Goal: Information Seeking & Learning: Learn about a topic

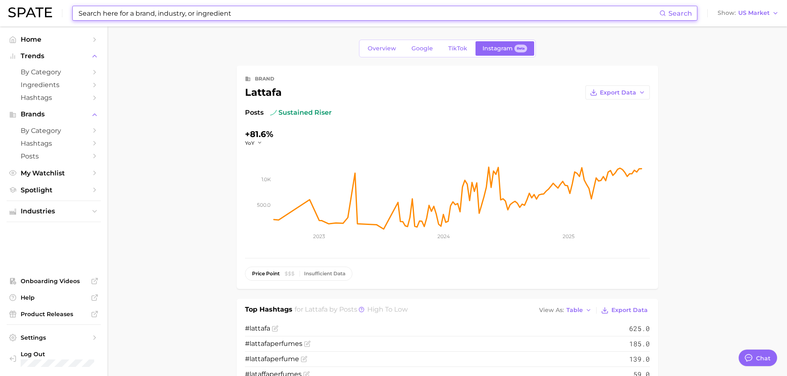
scroll to position [909, 0]
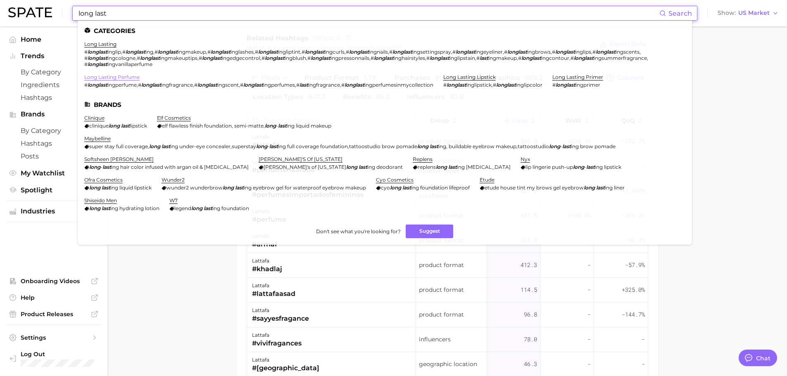
type input "long last"
click at [99, 77] on link "long lasting perfume" at bounding box center [111, 77] width 55 height 6
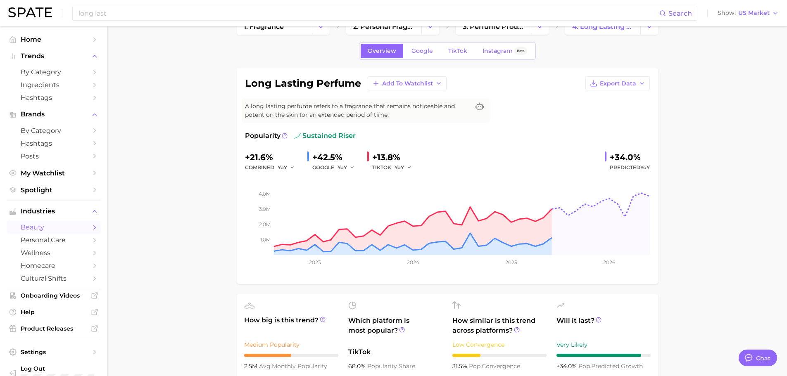
scroll to position [41, 0]
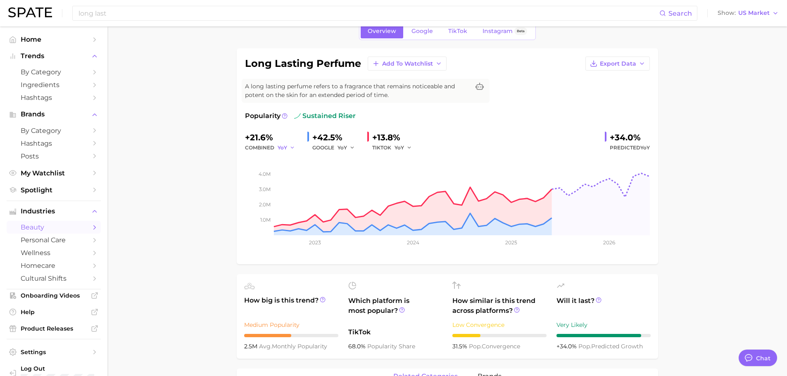
click at [284, 146] on span "YoY" at bounding box center [283, 147] width 10 height 7
click at [297, 169] on button "QoQ" at bounding box center [323, 176] width 91 height 15
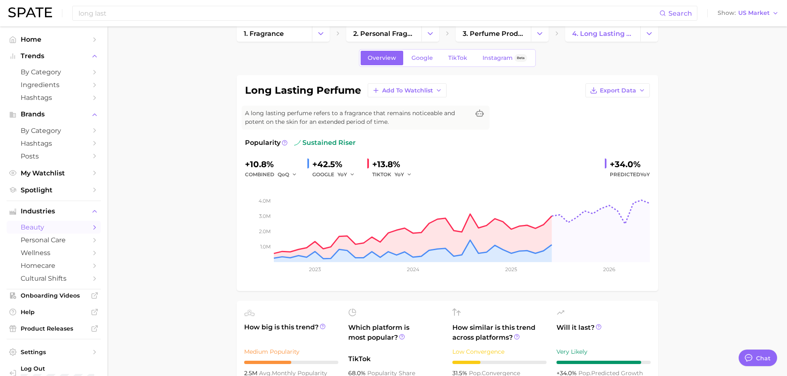
scroll to position [0, 0]
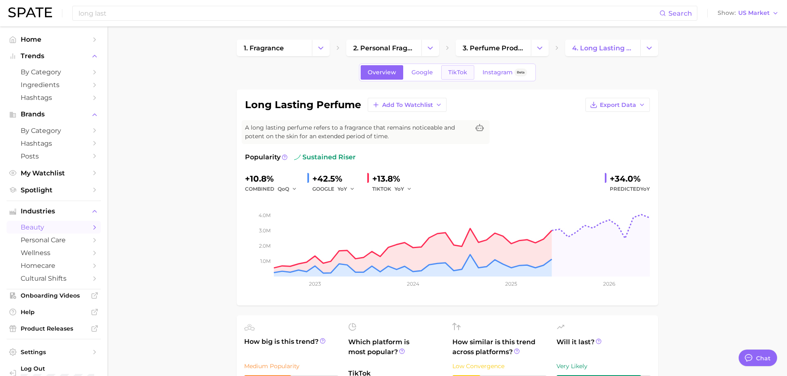
click at [458, 73] on span "TikTok" at bounding box center [457, 72] width 19 height 7
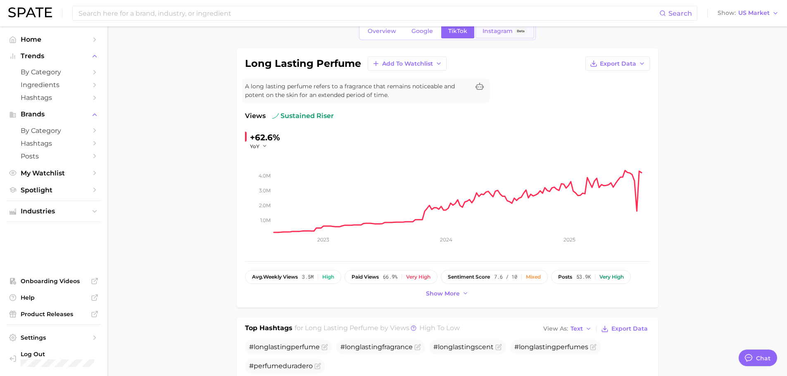
click at [499, 28] on span "Instagram" at bounding box center [498, 31] width 30 height 7
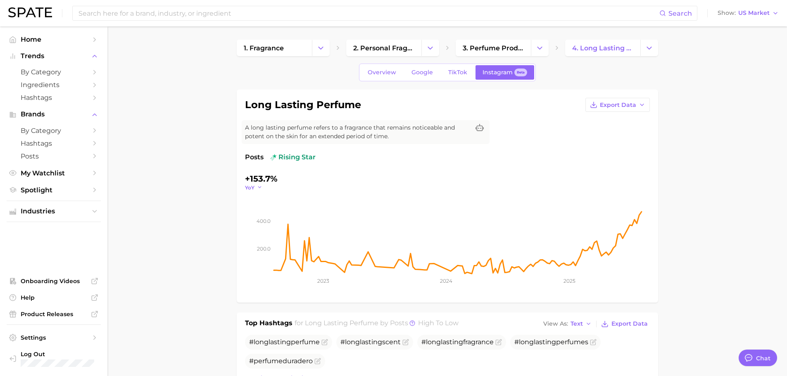
click at [260, 189] on icon "button" at bounding box center [260, 188] width 6 height 6
click at [260, 209] on button "QoQ" at bounding box center [290, 214] width 91 height 15
click at [412, 73] on span "Google" at bounding box center [422, 72] width 21 height 7
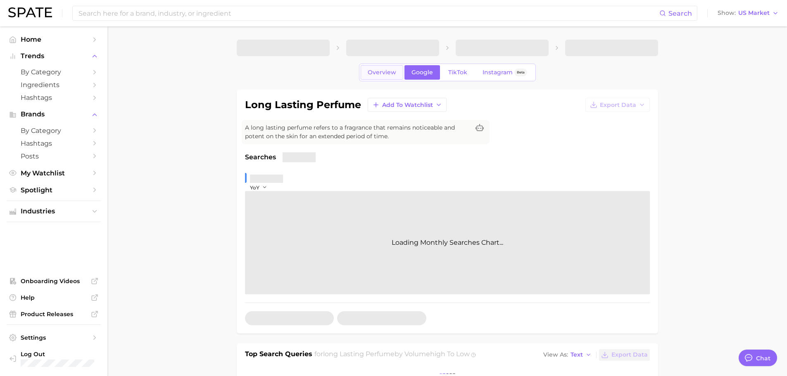
click at [393, 74] on span "Overview" at bounding box center [382, 72] width 29 height 7
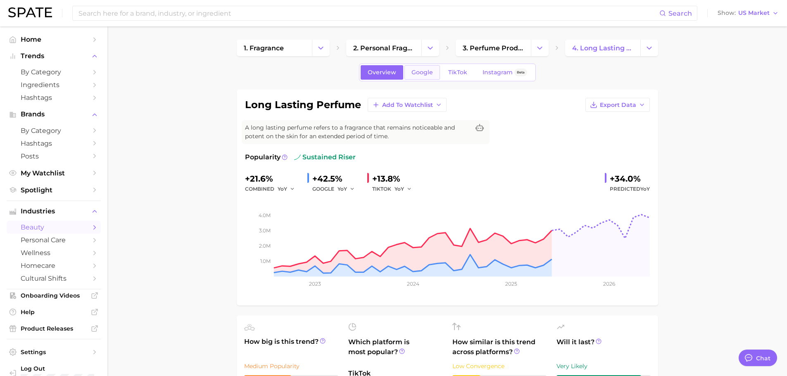
click at [414, 68] on link "Google" at bounding box center [423, 72] width 36 height 14
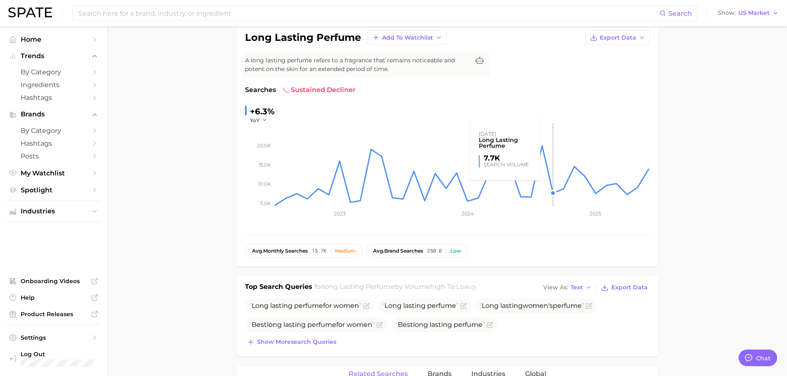
scroll to position [41, 0]
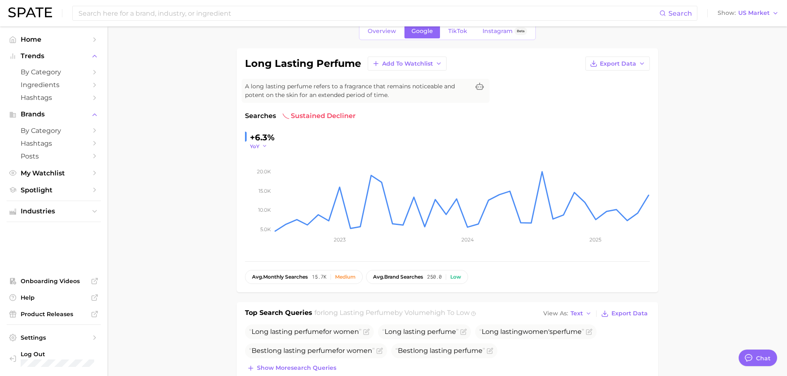
click at [262, 148] on icon "button" at bounding box center [265, 146] width 6 height 6
click at [264, 169] on span "QoQ" at bounding box center [261, 172] width 14 height 7
click at [266, 146] on icon "button" at bounding box center [267, 146] width 6 height 6
click at [260, 161] on span "YoY" at bounding box center [259, 158] width 10 height 7
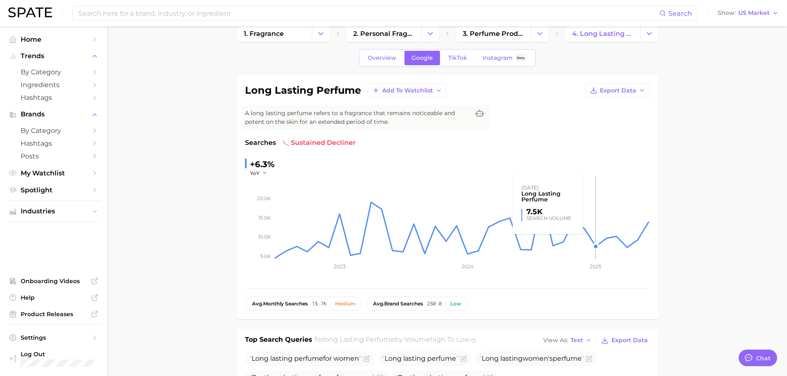
scroll to position [0, 0]
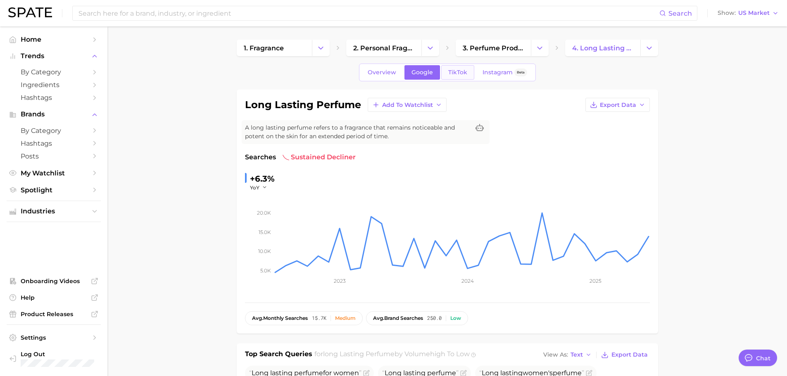
click at [461, 71] on span "TikTok" at bounding box center [457, 72] width 19 height 7
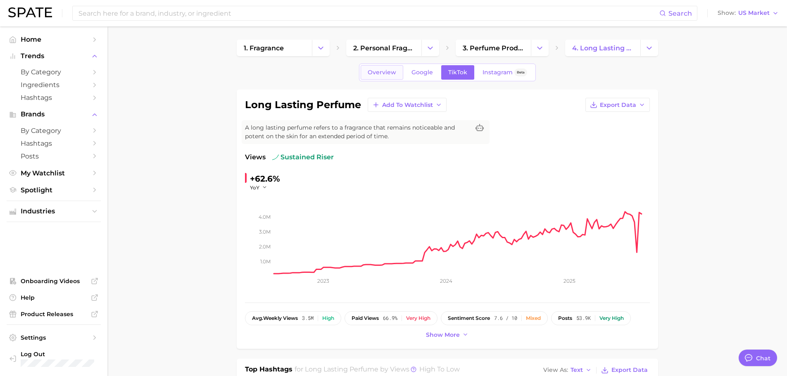
click at [374, 68] on link "Overview" at bounding box center [382, 72] width 43 height 14
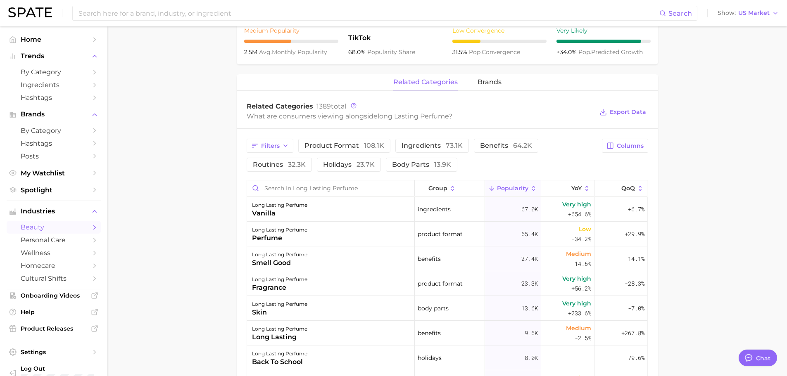
scroll to position [331, 0]
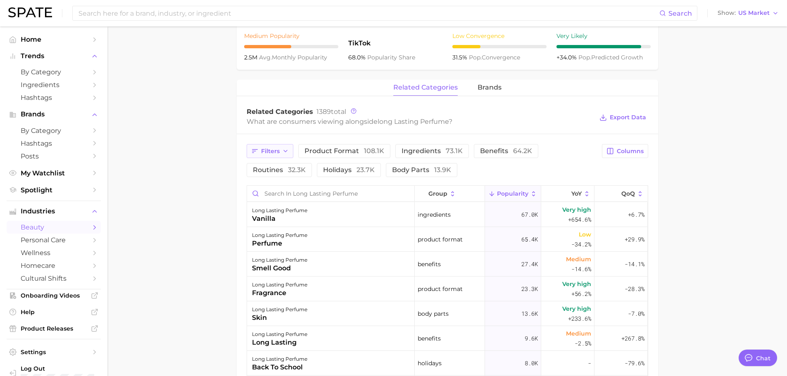
click at [275, 154] on span "Filters" at bounding box center [270, 151] width 19 height 7
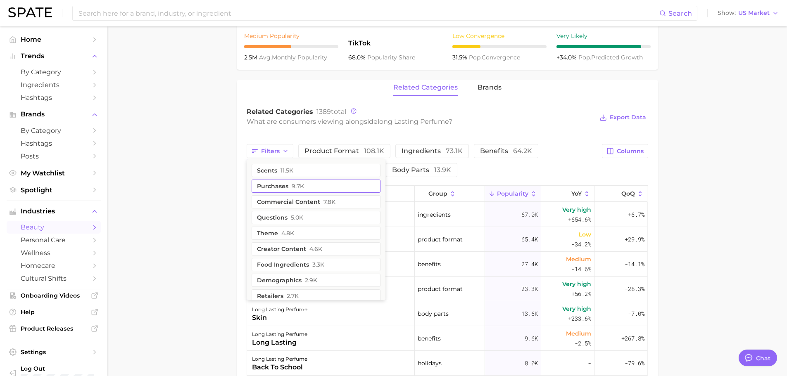
click at [291, 181] on button "purchases 9.7k" at bounding box center [316, 186] width 129 height 13
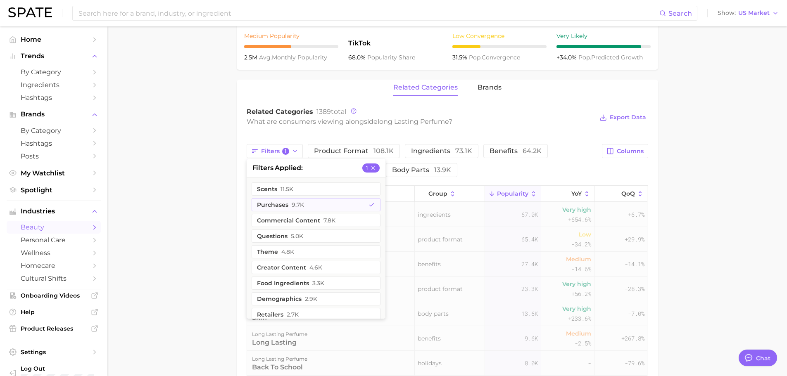
click at [211, 209] on main "1. fragrance 2. personal fragrance 3. perfume products 4. long lasting perfume …" at bounding box center [447, 154] width 680 height 917
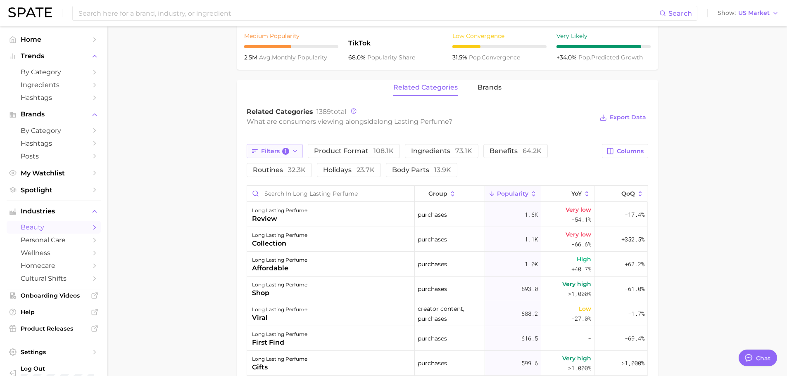
click at [281, 155] on span "Filters 1" at bounding box center [275, 151] width 29 height 7
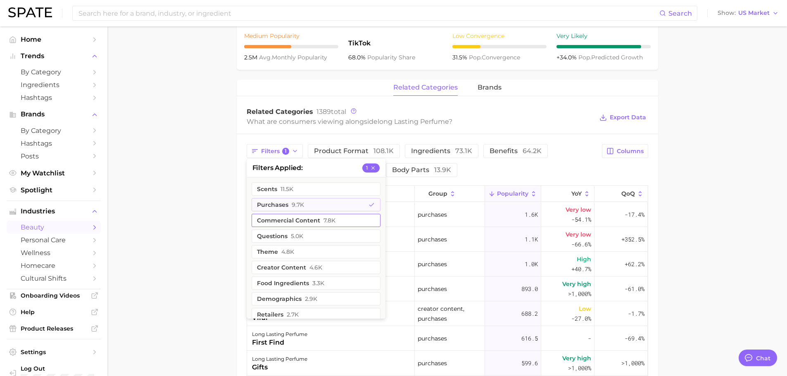
click at [281, 202] on button "purchases 9.7k" at bounding box center [316, 204] width 129 height 13
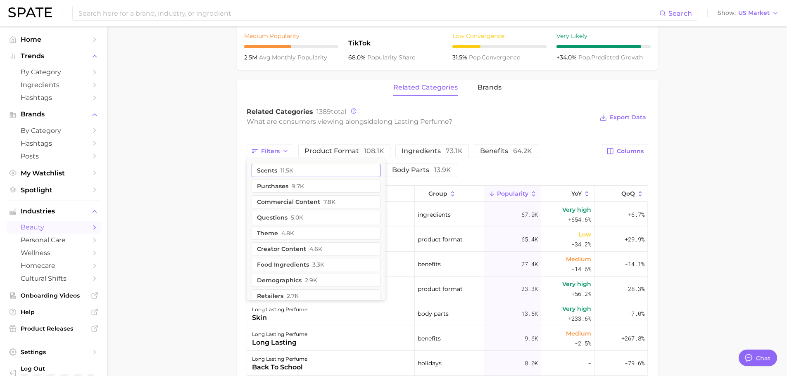
click at [271, 173] on button "scents 11.5k" at bounding box center [316, 170] width 129 height 13
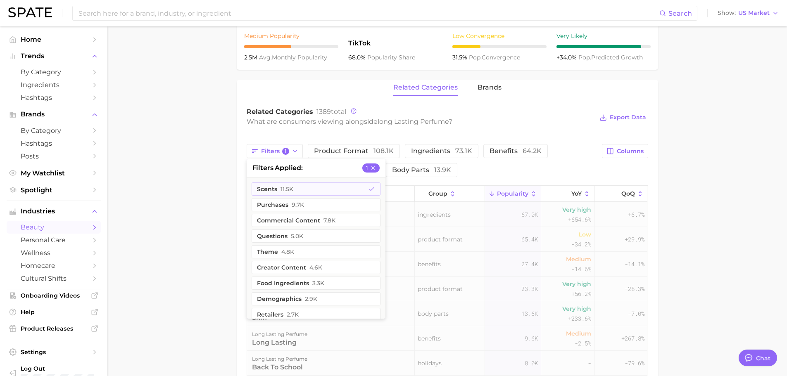
click at [230, 214] on main "1. fragrance 2. personal fragrance 3. perfume products 4. long lasting perfume …" at bounding box center [447, 154] width 680 height 917
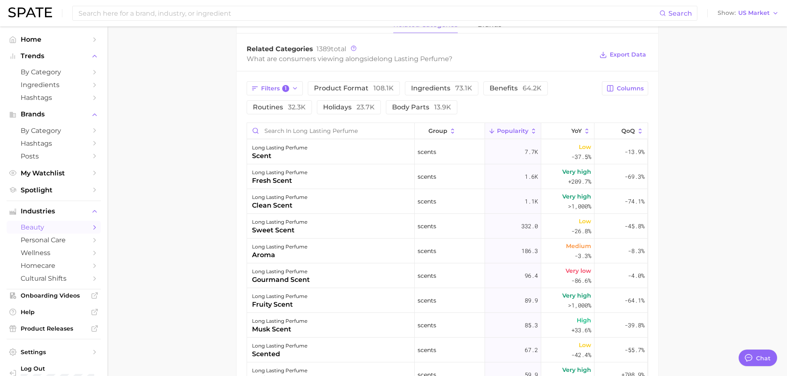
scroll to position [413, 0]
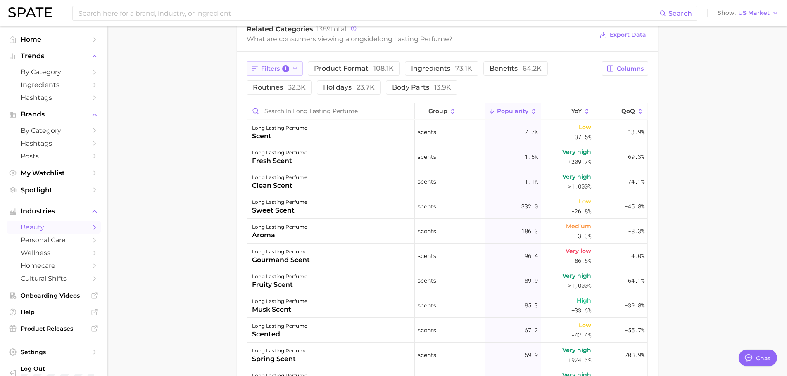
click at [288, 74] on button "Filters 1" at bounding box center [275, 69] width 57 height 14
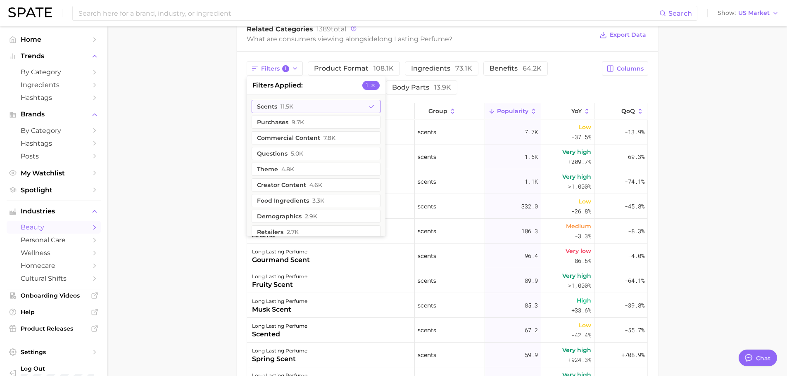
click at [287, 110] on span "11.5k" at bounding box center [287, 106] width 13 height 7
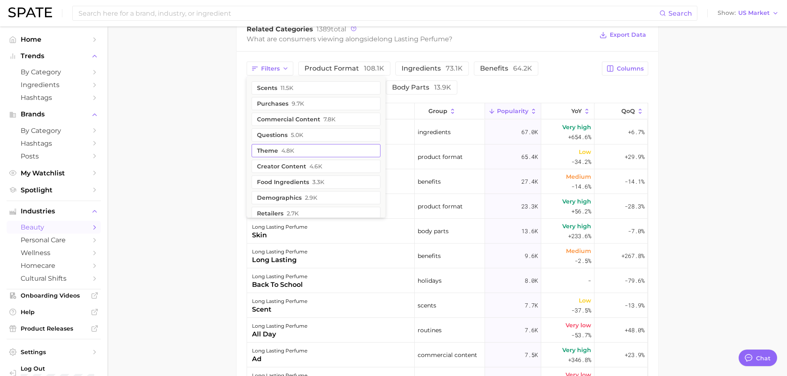
click at [284, 150] on span "4.8k" at bounding box center [287, 151] width 13 height 7
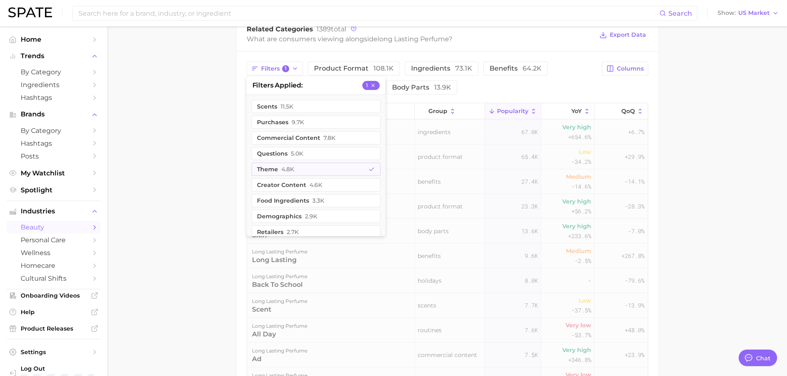
click at [221, 157] on main "1. fragrance 2. personal fragrance 3. perfume products 4. long lasting perfume …" at bounding box center [447, 71] width 680 height 917
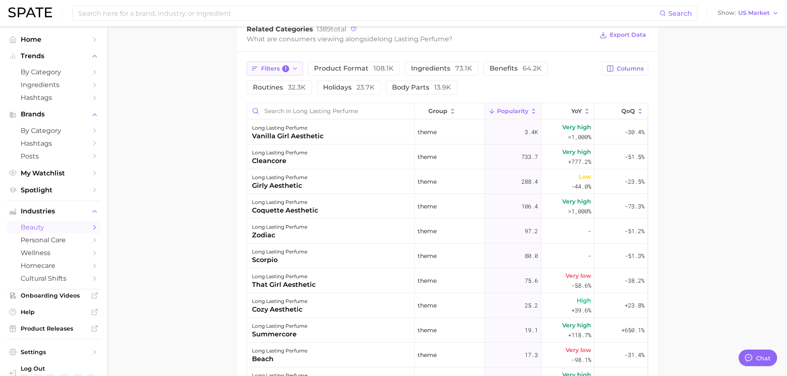
click at [260, 72] on button "Filters 1" at bounding box center [275, 69] width 57 height 14
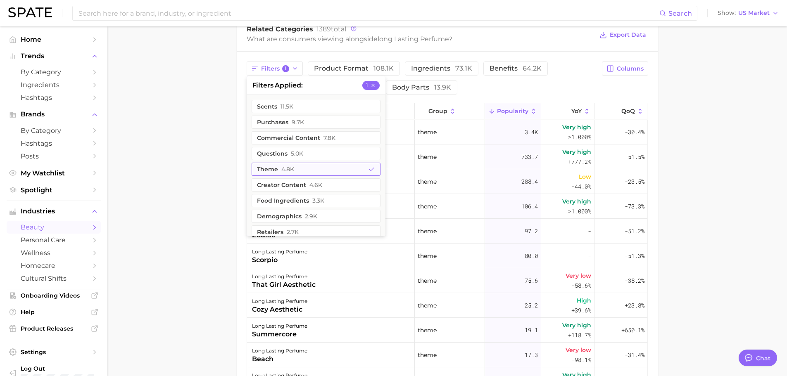
click at [277, 165] on button "theme 4.8k" at bounding box center [316, 169] width 129 height 13
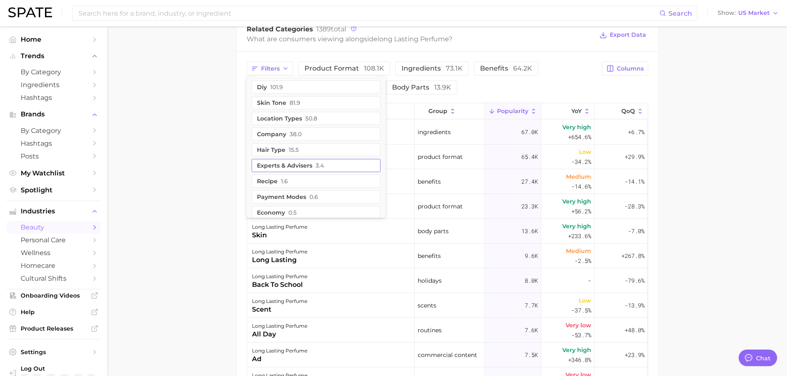
scroll to position [337, 0]
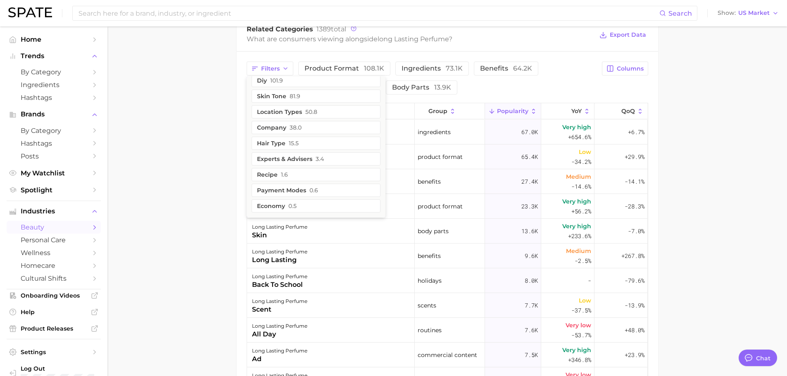
click at [218, 177] on main "1. fragrance 2. personal fragrance 3. perfume products 4. long lasting perfume …" at bounding box center [447, 71] width 680 height 917
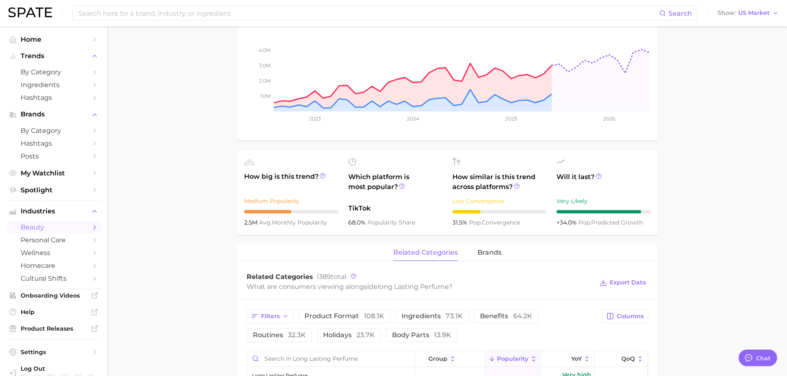
scroll to position [0, 0]
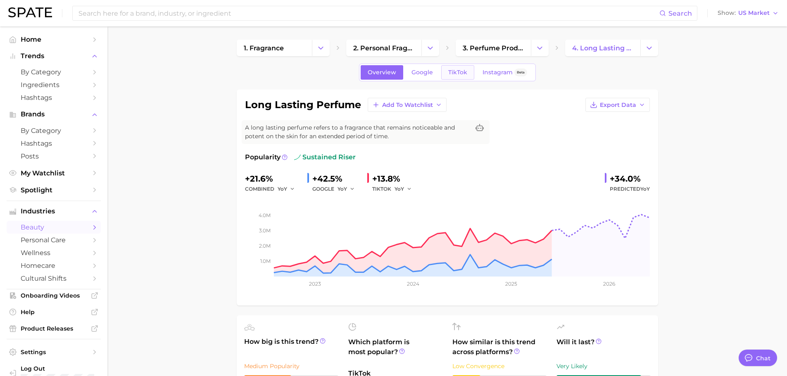
click at [455, 77] on link "TikTok" at bounding box center [457, 72] width 33 height 14
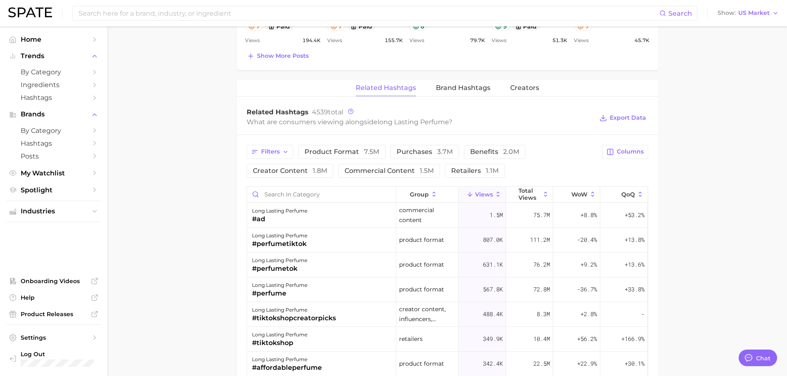
scroll to position [620, 0]
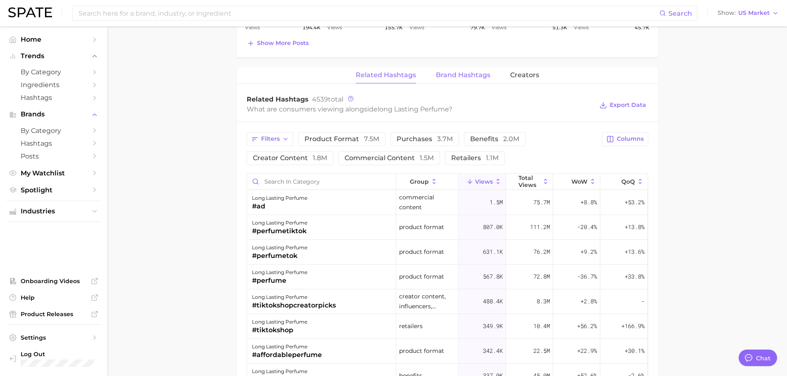
click at [450, 75] on span "Brand Hashtags" at bounding box center [463, 74] width 55 height 7
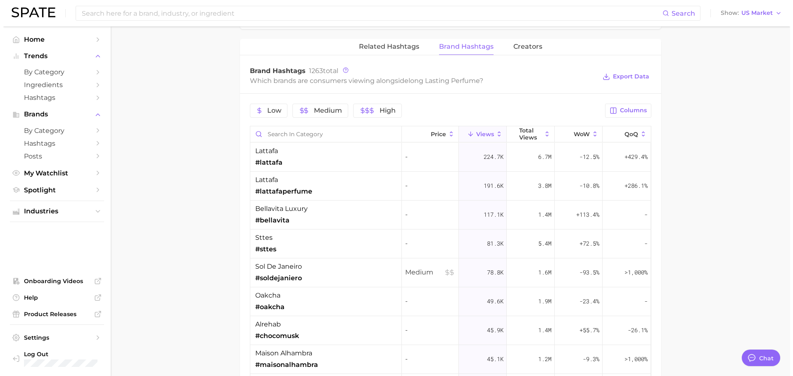
scroll to position [702, 0]
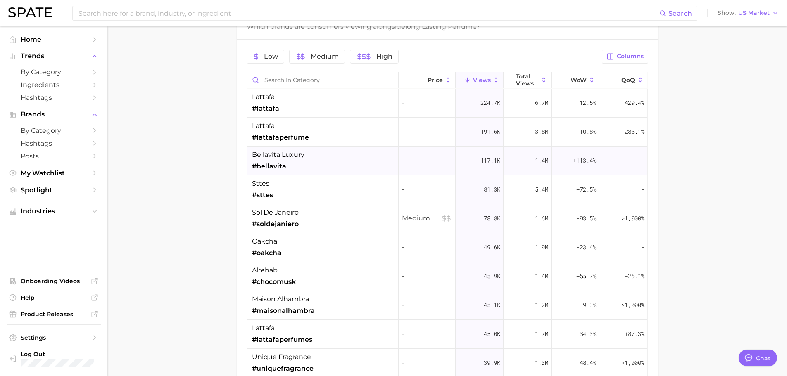
click at [309, 164] on div "bellavita luxury #bellavita" at bounding box center [323, 161] width 152 height 29
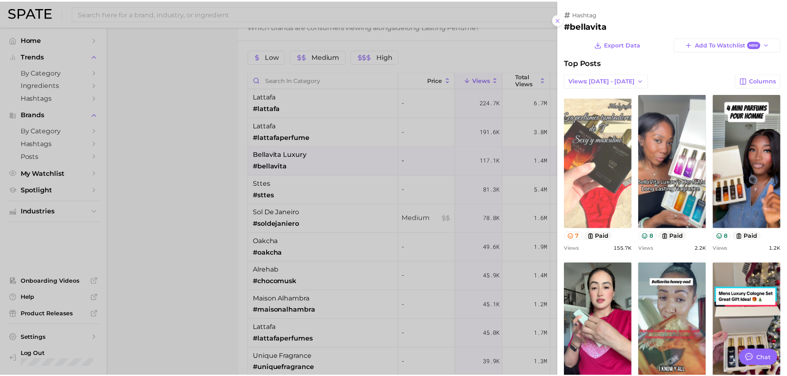
scroll to position [0, 0]
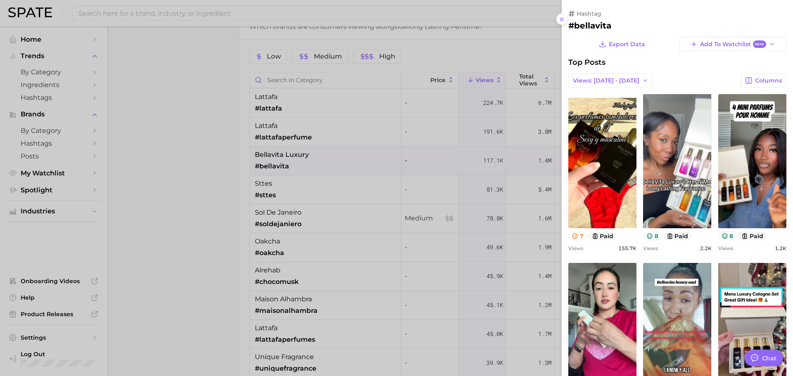
click at [362, 162] on div at bounding box center [396, 188] width 793 height 376
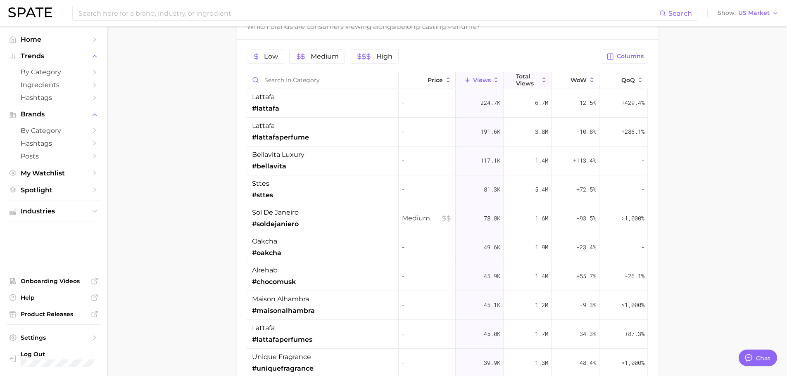
click at [516, 77] on span "Total Views" at bounding box center [527, 79] width 23 height 13
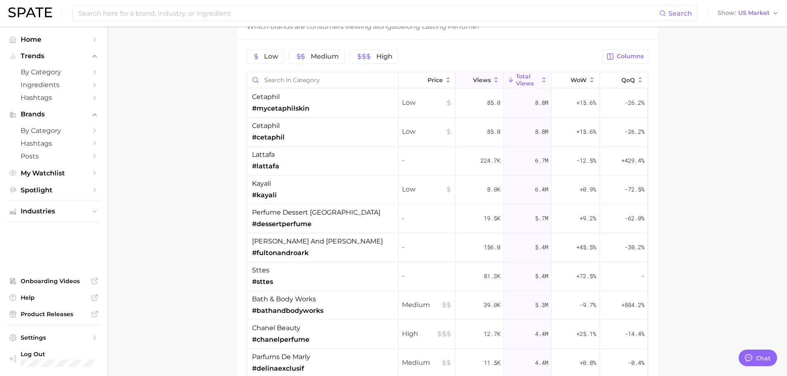
click at [476, 81] on span "Views" at bounding box center [482, 80] width 18 height 7
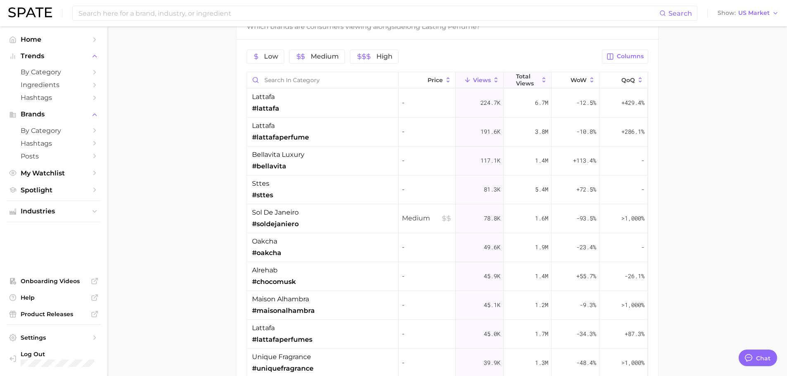
click at [519, 78] on span "Total Views" at bounding box center [527, 79] width 23 height 13
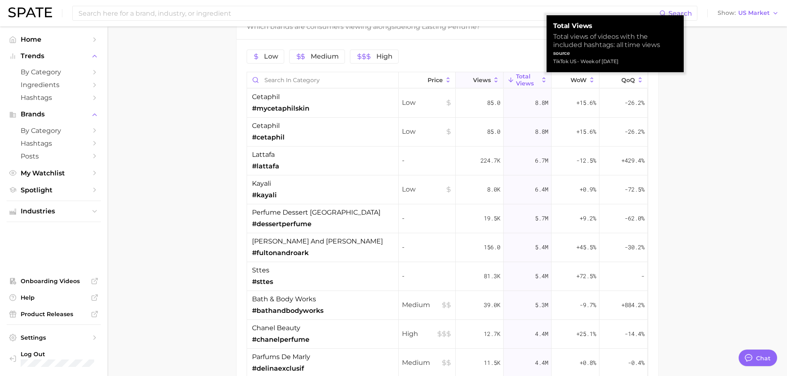
click at [457, 84] on button "Views" at bounding box center [480, 80] width 48 height 16
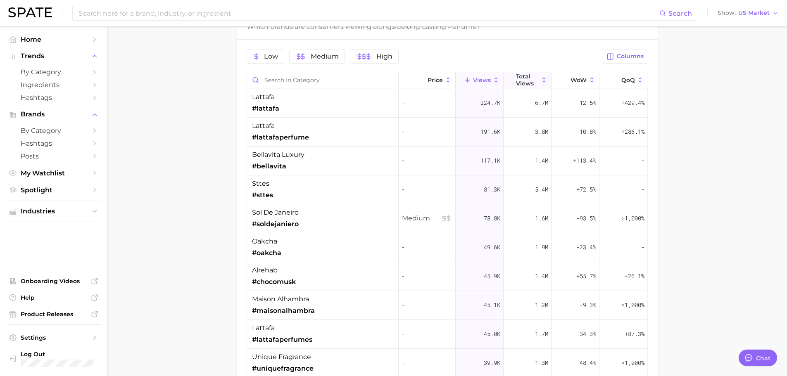
click at [518, 74] on span "Total Views" at bounding box center [527, 79] width 23 height 13
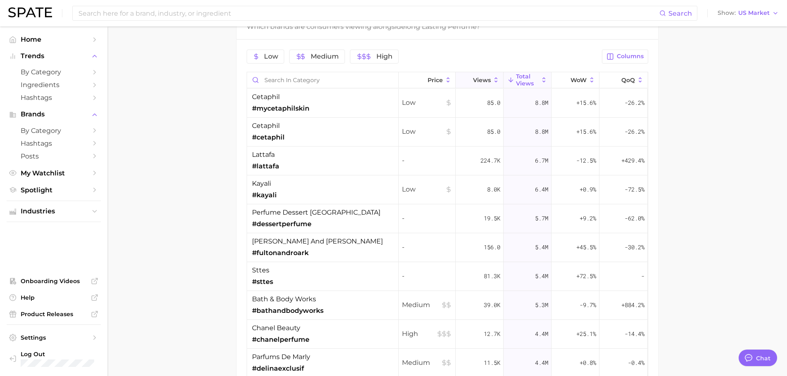
click at [480, 83] on span "Views" at bounding box center [482, 80] width 18 height 7
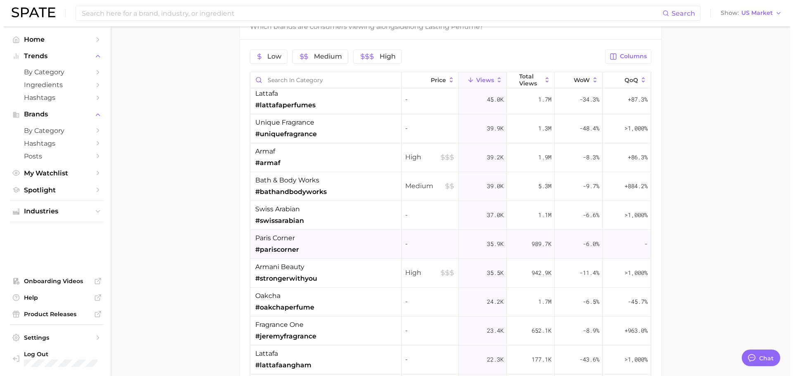
scroll to position [248, 0]
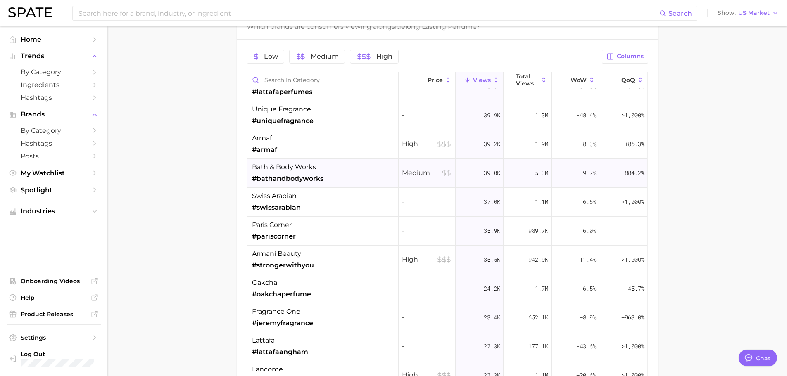
click at [333, 176] on div "bath & body works #bathandbodyworks" at bounding box center [323, 173] width 152 height 29
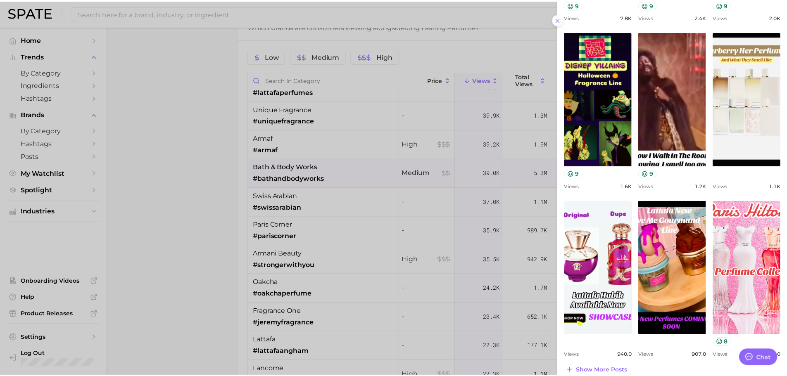
scroll to position [242, 0]
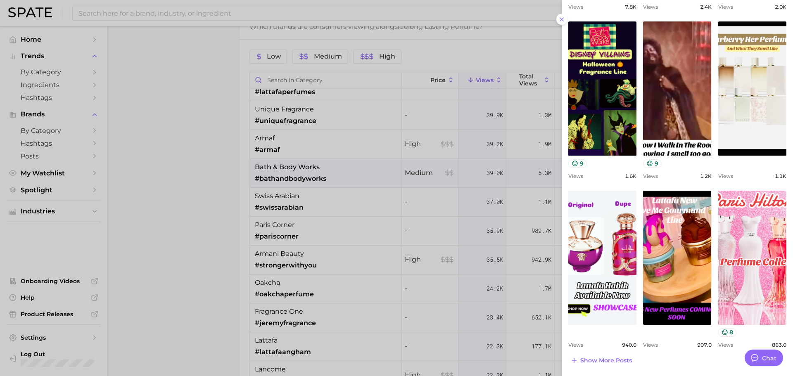
click at [295, 176] on div at bounding box center [396, 188] width 793 height 376
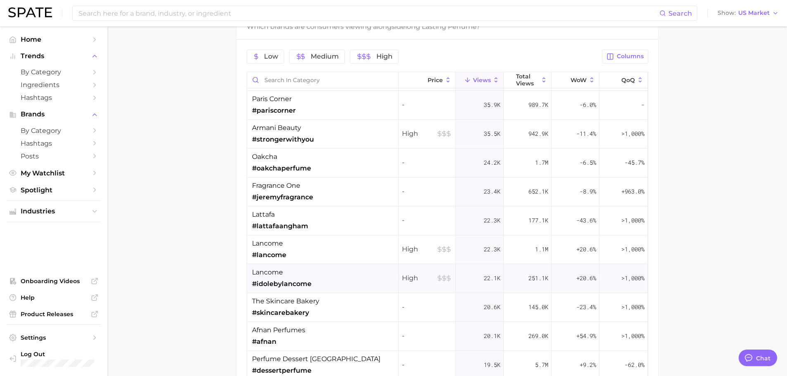
scroll to position [372, 0]
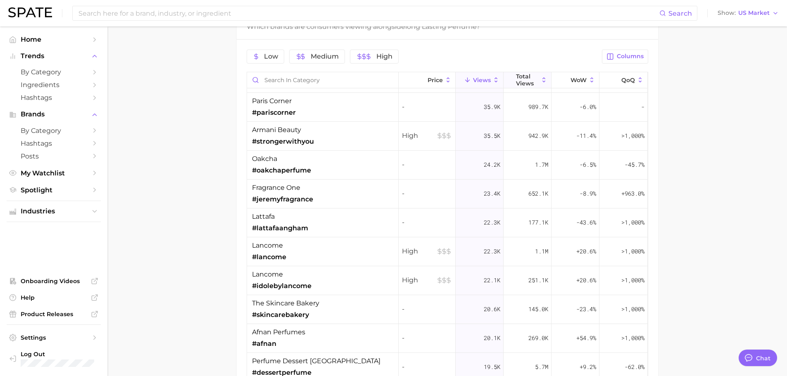
click at [516, 76] on span "Total Views" at bounding box center [527, 79] width 23 height 13
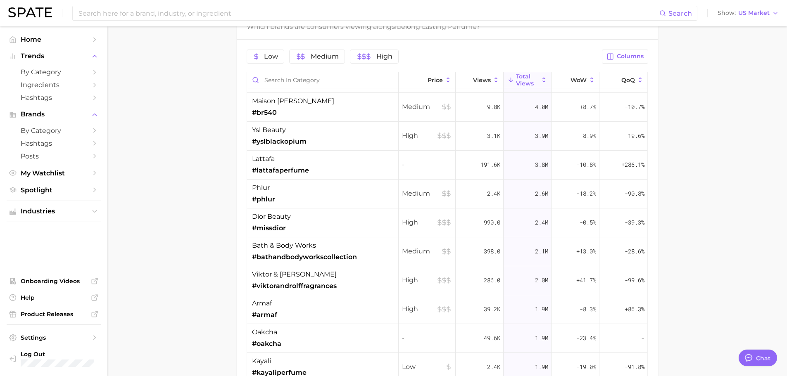
scroll to position [0, 0]
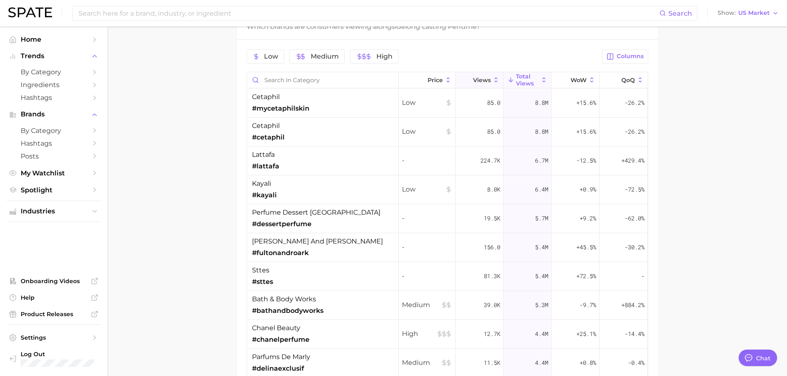
click at [482, 73] on button "Views" at bounding box center [480, 80] width 48 height 16
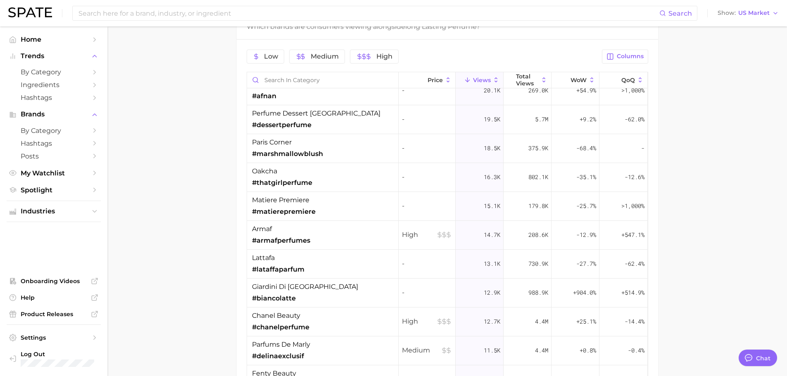
scroll to position [744, 0]
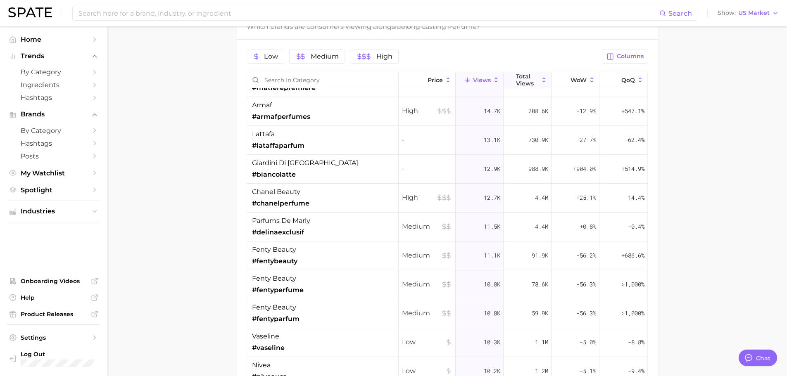
click at [516, 83] on span "Total Views" at bounding box center [527, 79] width 23 height 13
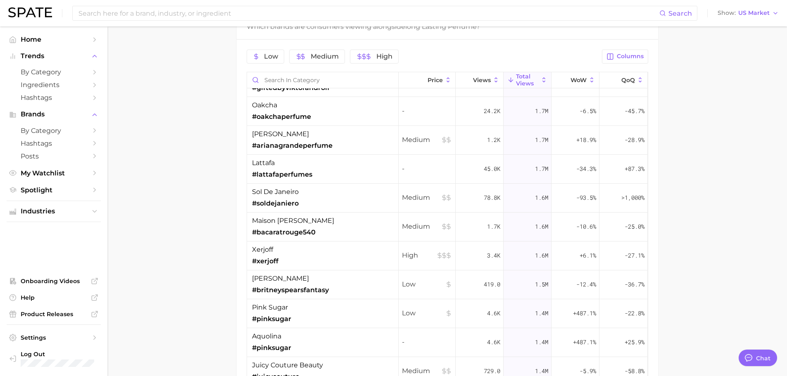
scroll to position [0, 0]
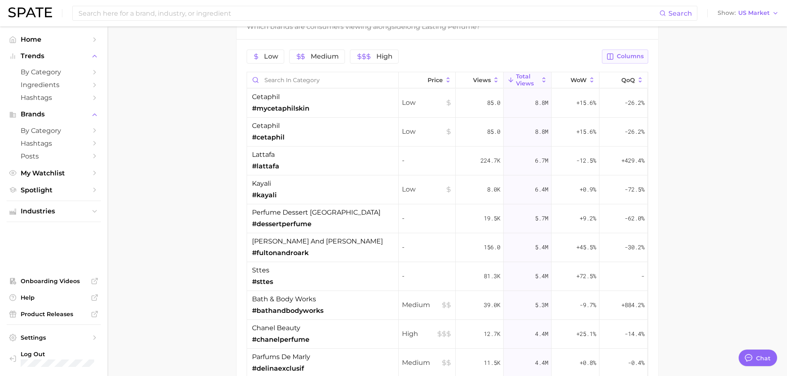
click at [628, 55] on span "Columns" at bounding box center [630, 56] width 27 height 7
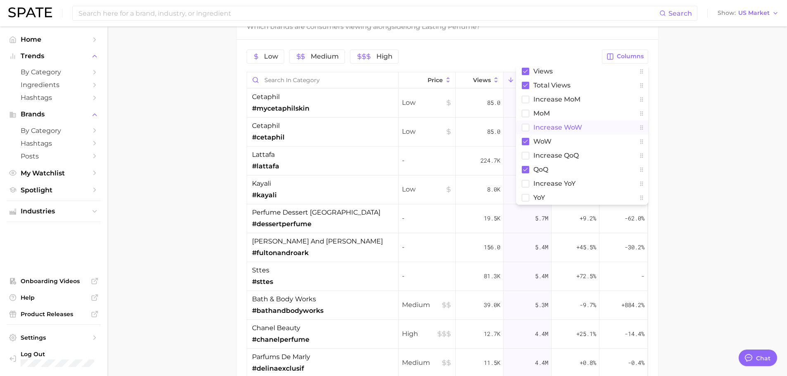
click at [542, 124] on span "Increase WoW" at bounding box center [557, 127] width 49 height 7
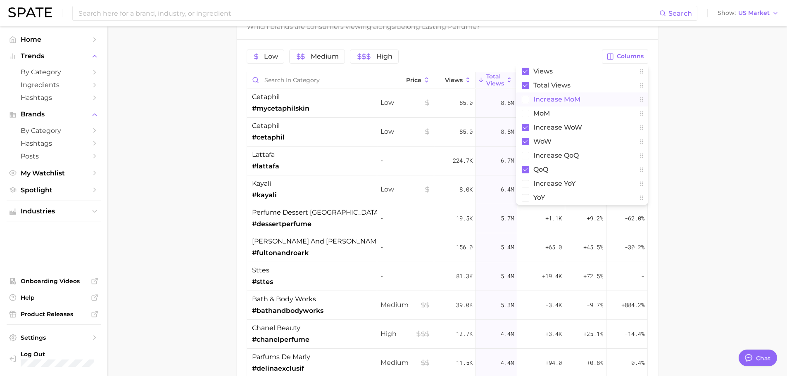
click at [545, 97] on span "increase MoM" at bounding box center [556, 99] width 47 height 7
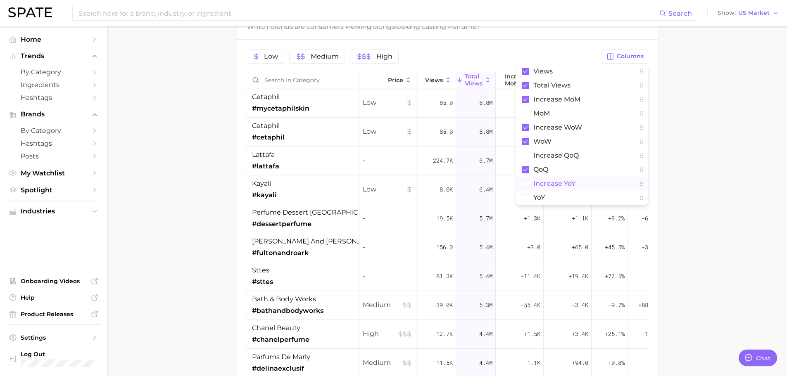
click at [554, 181] on span "increase YoY" at bounding box center [554, 183] width 42 height 7
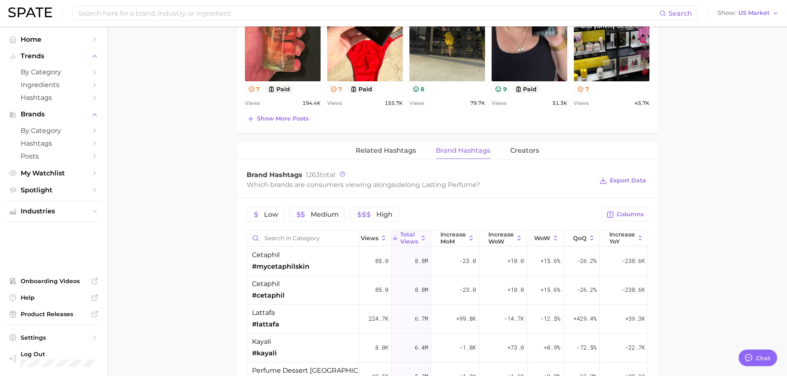
scroll to position [537, 0]
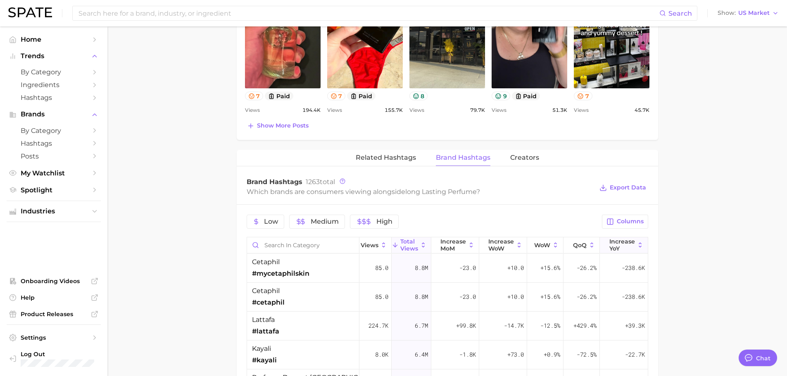
click at [614, 250] on span "increase YoY" at bounding box center [622, 244] width 26 height 13
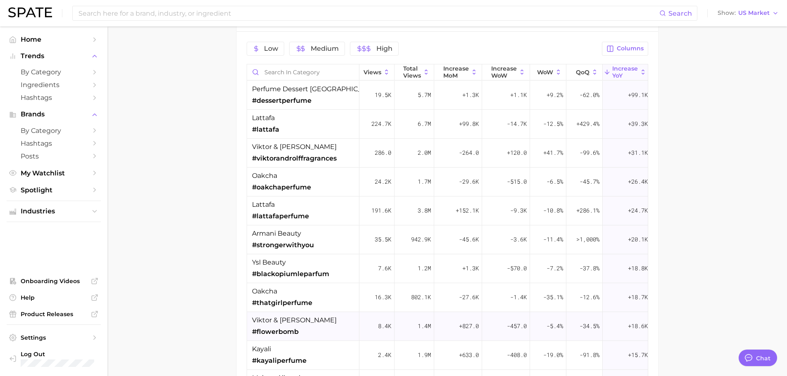
scroll to position [702, 0]
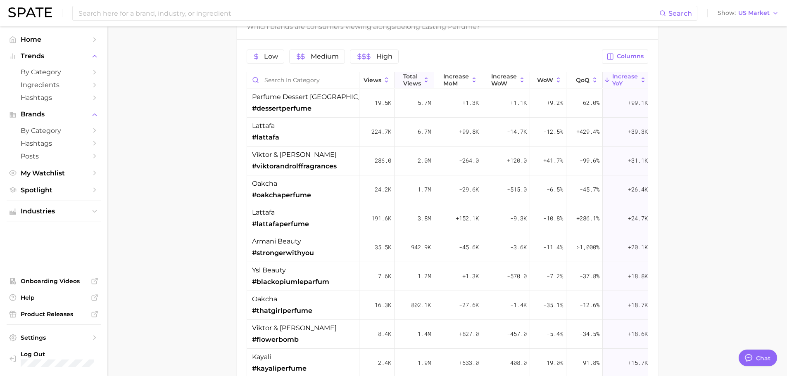
click at [408, 74] on span "Total Views" at bounding box center [412, 79] width 18 height 13
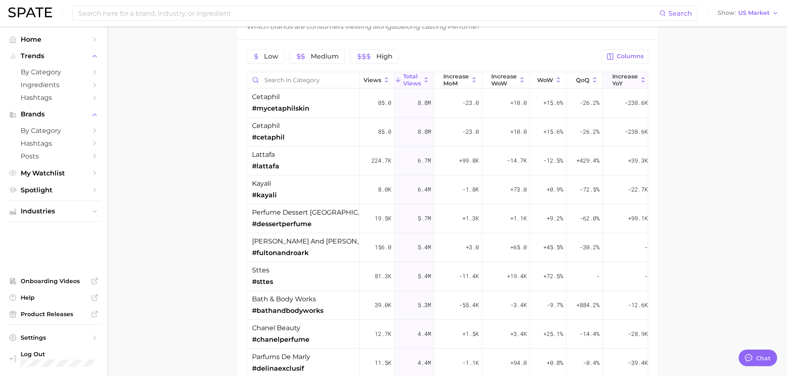
click at [619, 80] on span "increase YoY" at bounding box center [625, 79] width 26 height 13
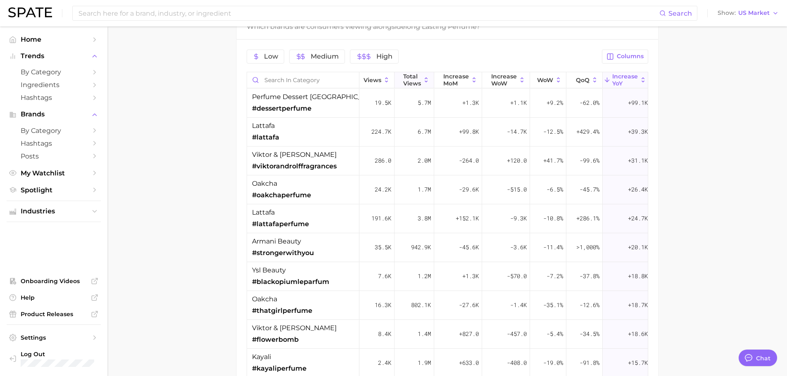
click at [417, 74] on span "Total Views" at bounding box center [412, 79] width 18 height 13
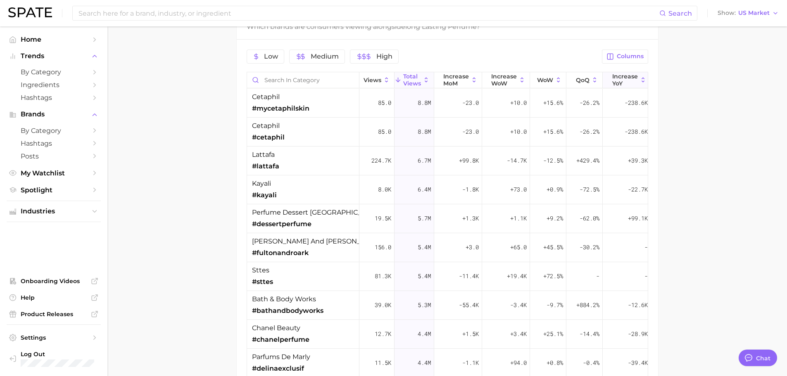
click at [629, 81] on span "increase YoY" at bounding box center [625, 79] width 26 height 13
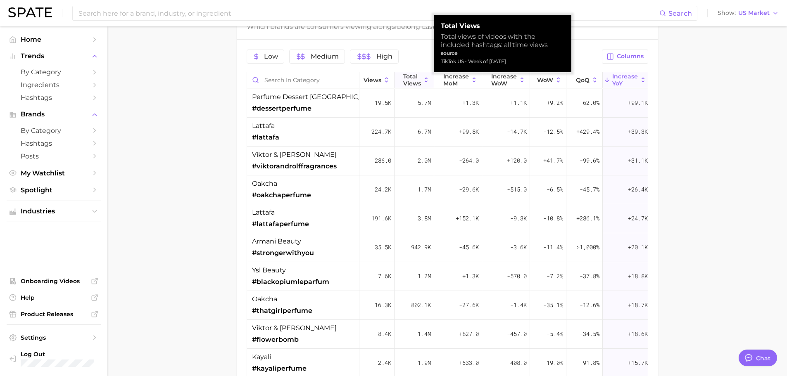
click at [423, 82] on icon at bounding box center [426, 79] width 7 height 7
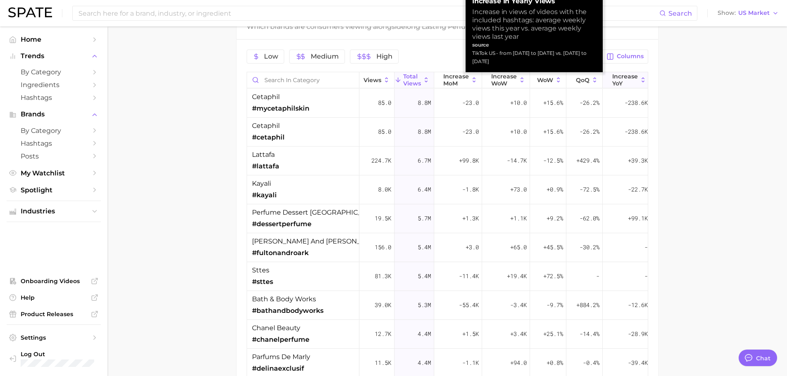
click at [624, 81] on span "increase YoY" at bounding box center [625, 79] width 26 height 13
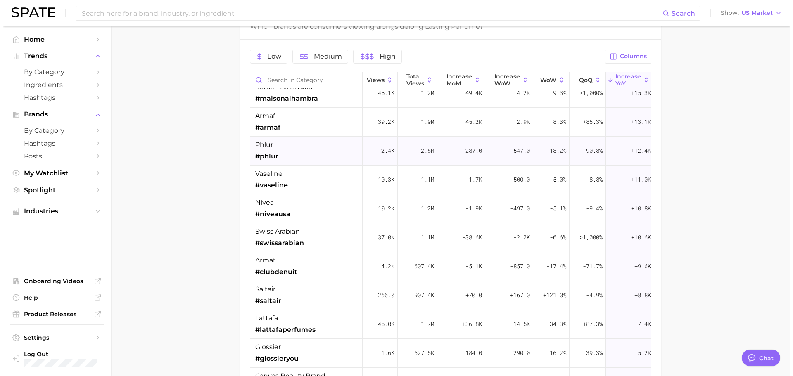
scroll to position [331, 62]
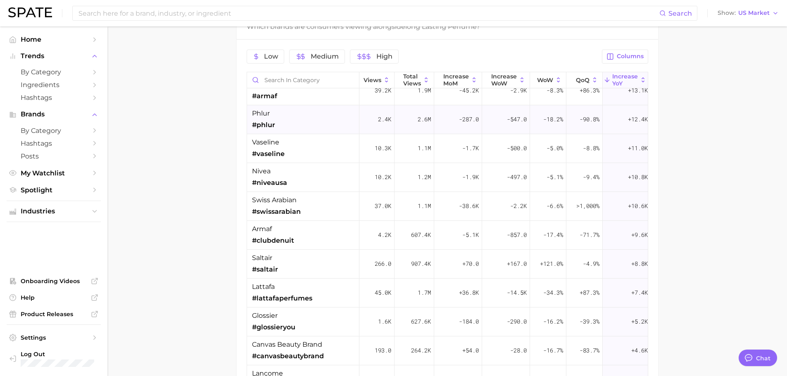
click at [419, 118] on span "2.6m" at bounding box center [424, 119] width 13 height 10
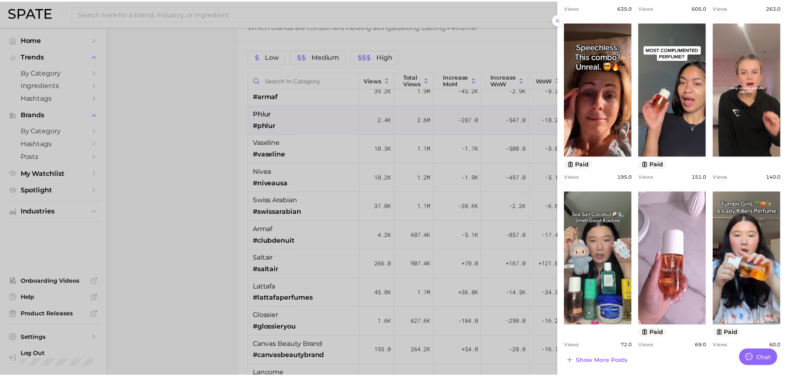
scroll to position [242, 0]
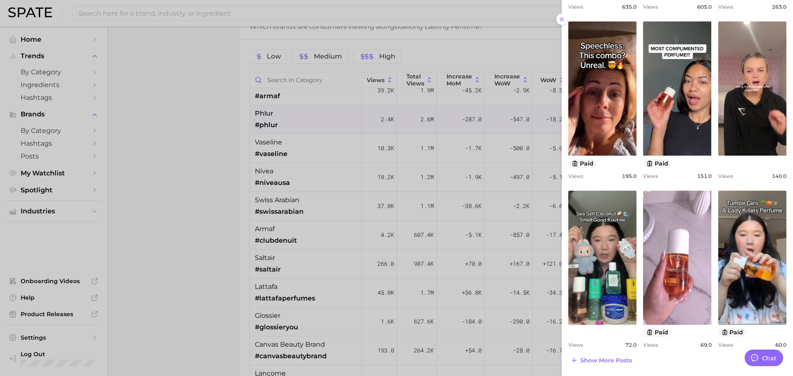
click at [228, 167] on div at bounding box center [396, 188] width 793 height 376
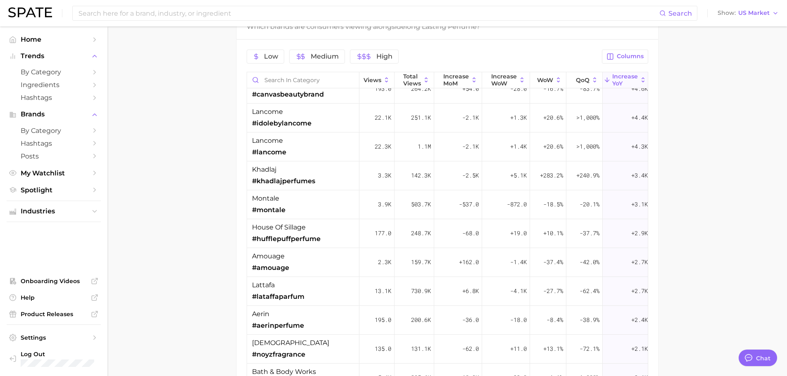
scroll to position [661, 62]
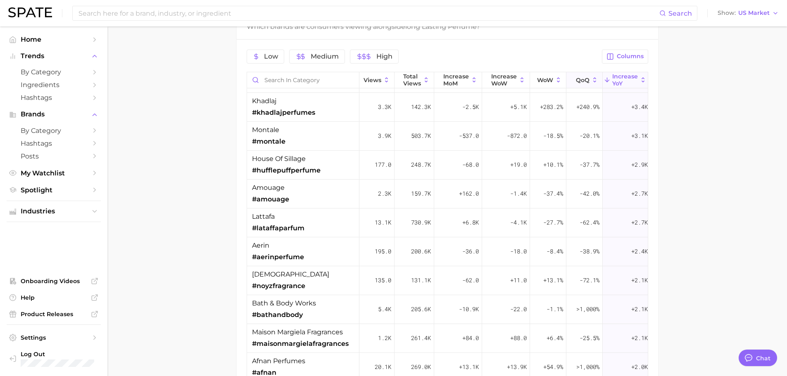
click at [585, 80] on span "QoQ" at bounding box center [583, 80] width 14 height 7
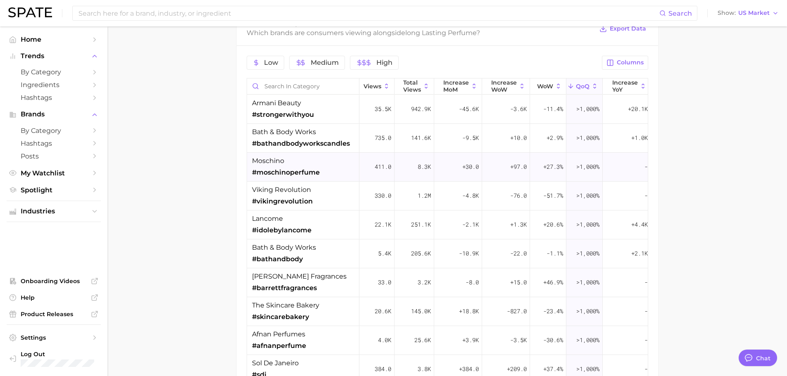
scroll to position [702, 0]
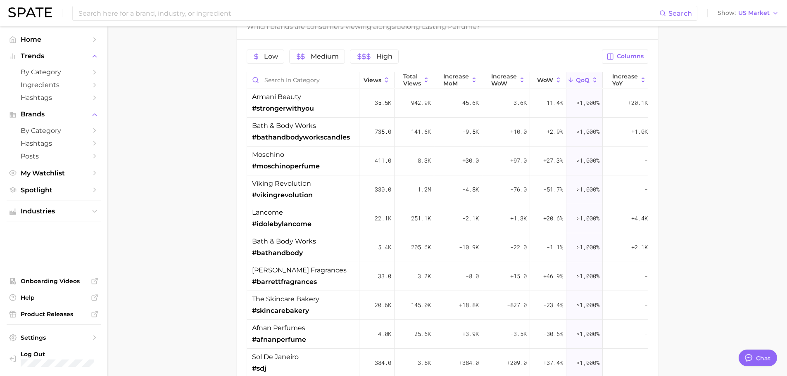
click at [577, 79] on span "QoQ" at bounding box center [583, 80] width 14 height 7
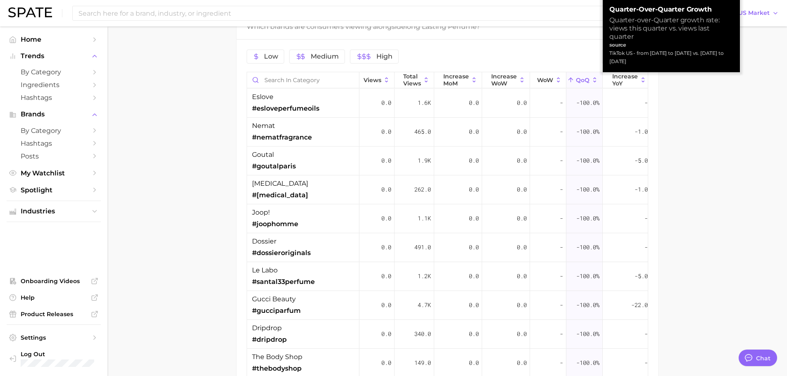
click at [577, 79] on span "QoQ" at bounding box center [583, 80] width 14 height 7
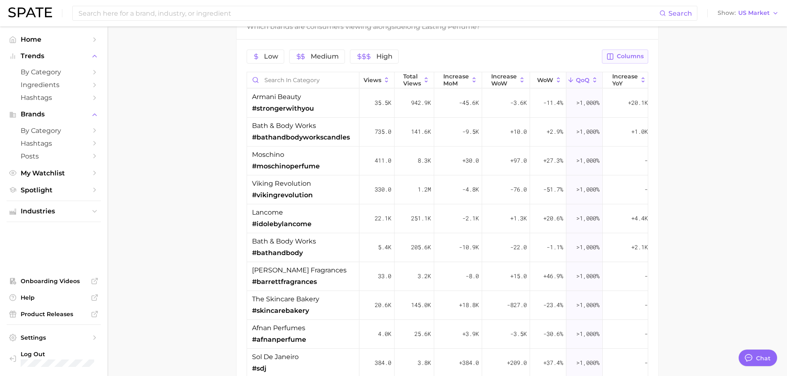
click at [621, 55] on span "Columns" at bounding box center [630, 56] width 27 height 7
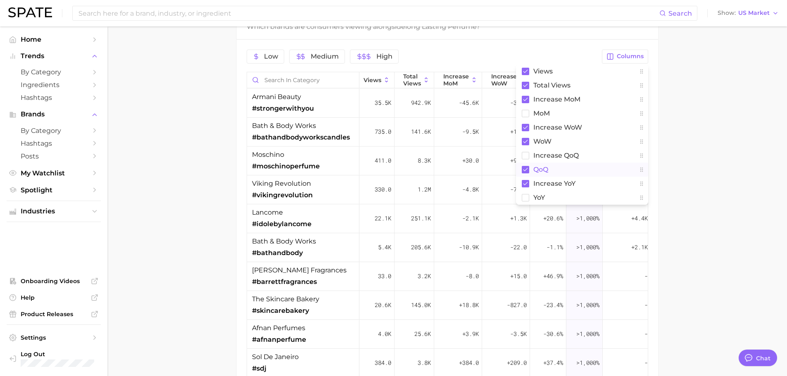
click at [536, 169] on span "QoQ" at bounding box center [540, 169] width 15 height 7
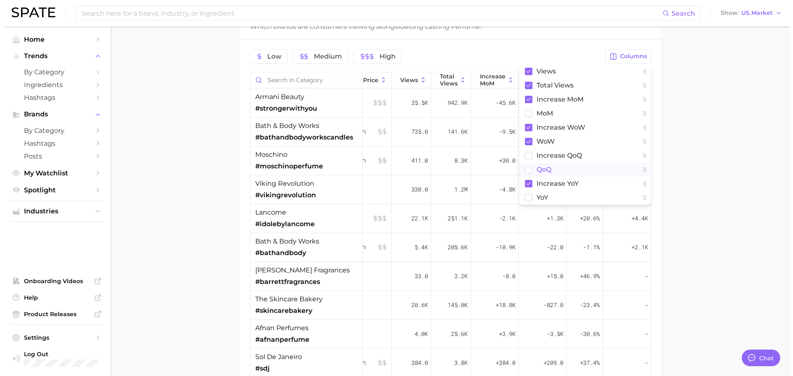
scroll to position [0, 34]
click at [536, 153] on span "increase QoQ" at bounding box center [555, 155] width 45 height 7
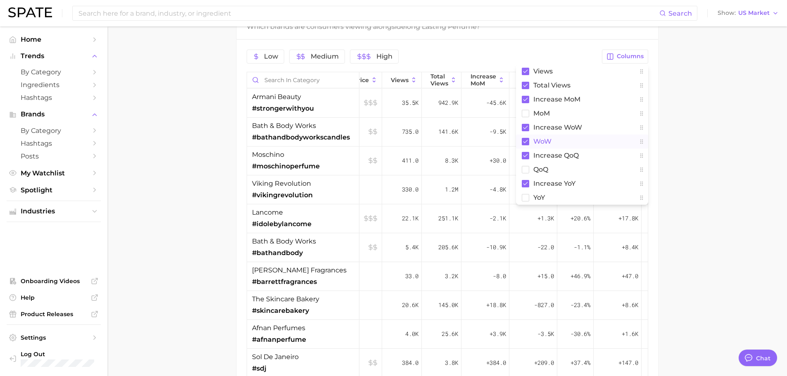
click at [538, 143] on span "WoW" at bounding box center [542, 141] width 18 height 7
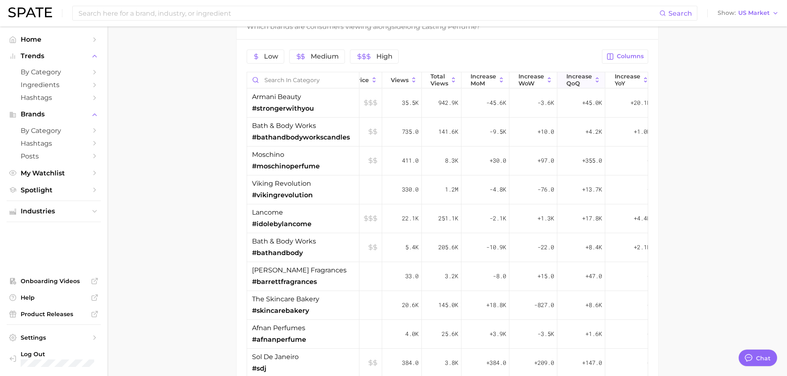
click at [580, 76] on span "increase QoQ" at bounding box center [579, 79] width 26 height 13
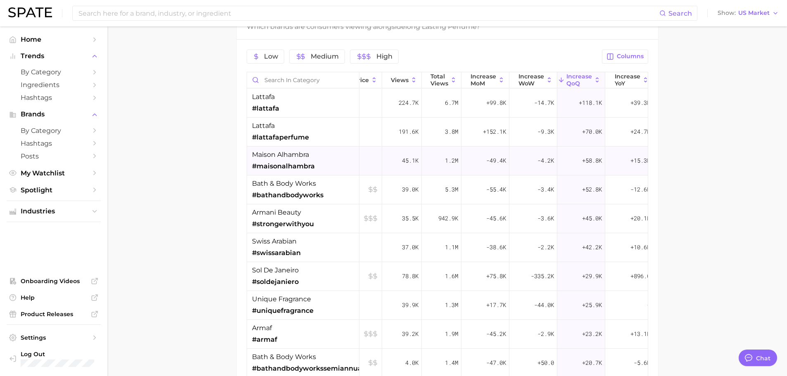
click at [312, 159] on div "maison alhambra #maisonalhambra" at bounding box center [283, 160] width 63 height 21
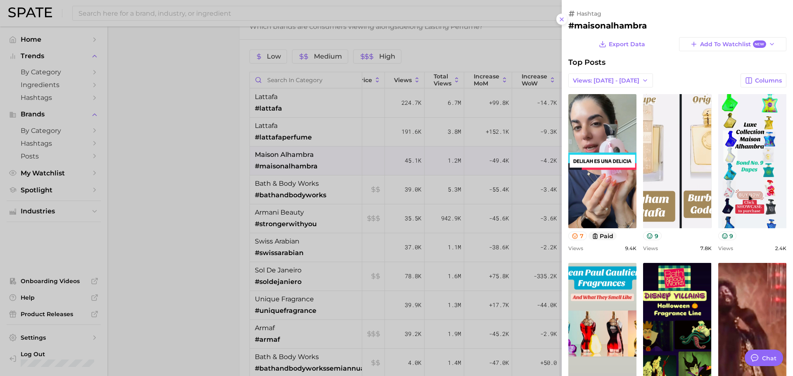
scroll to position [0, 0]
click at [312, 159] on div at bounding box center [396, 188] width 793 height 376
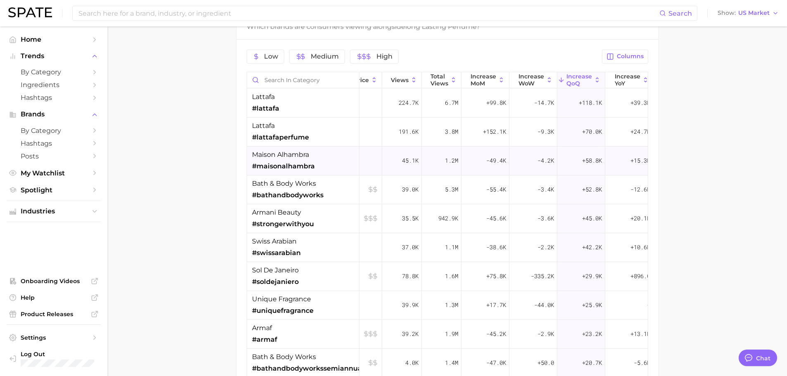
click at [312, 159] on div "maison alhambra #maisonalhambra" at bounding box center [283, 160] width 63 height 21
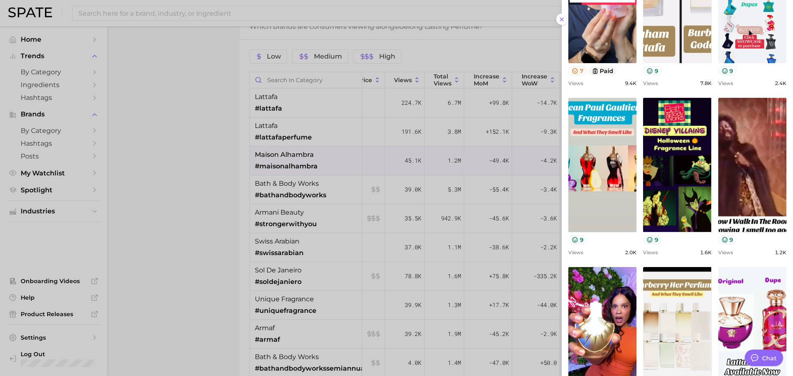
click at [364, 139] on div at bounding box center [396, 188] width 793 height 376
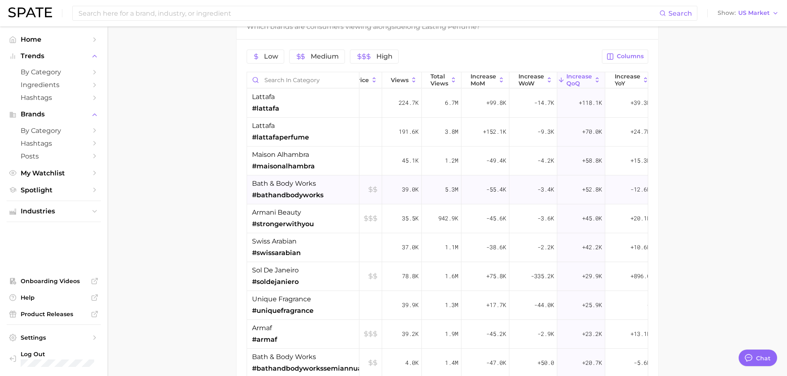
click at [323, 193] on span "#bathandbodyworks" at bounding box center [287, 195] width 71 height 10
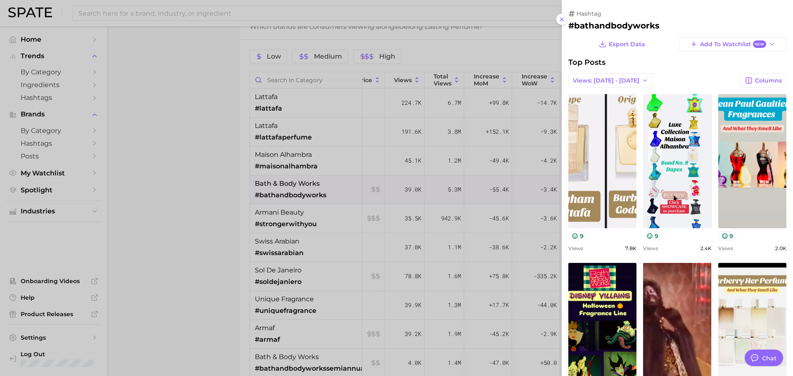
click at [328, 168] on div at bounding box center [396, 188] width 793 height 376
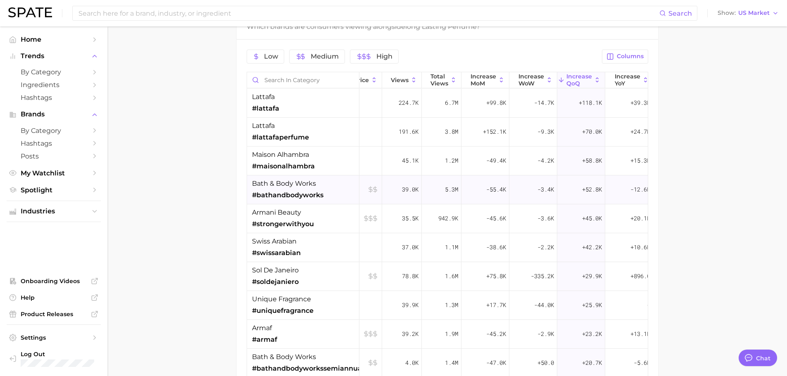
click at [336, 199] on div "bath & body works #bathandbodyworks" at bounding box center [303, 190] width 112 height 29
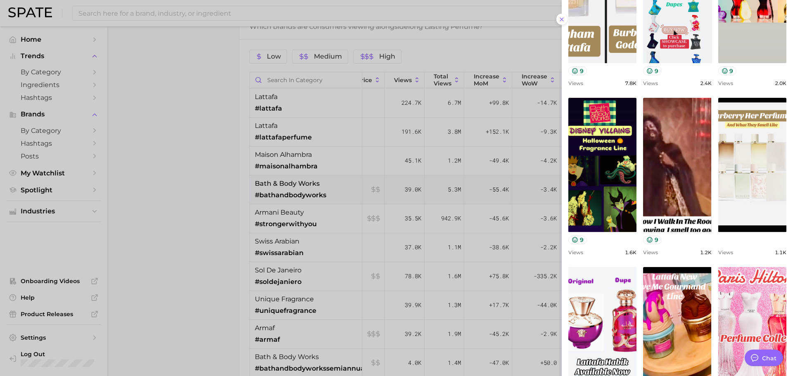
click at [370, 214] on div at bounding box center [396, 188] width 793 height 376
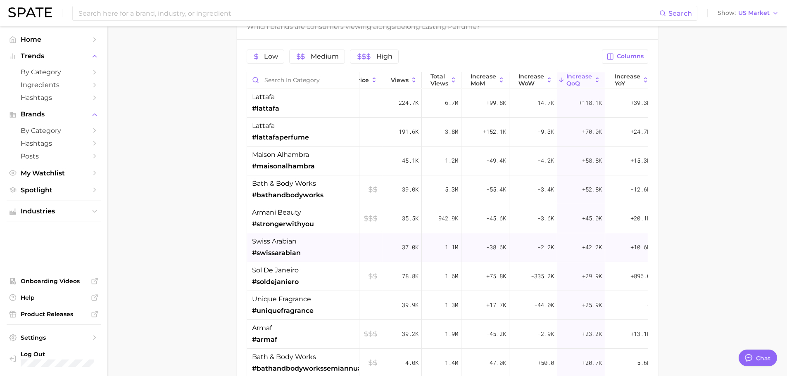
click at [319, 248] on div "swiss arabian #swissarabian" at bounding box center [303, 247] width 112 height 29
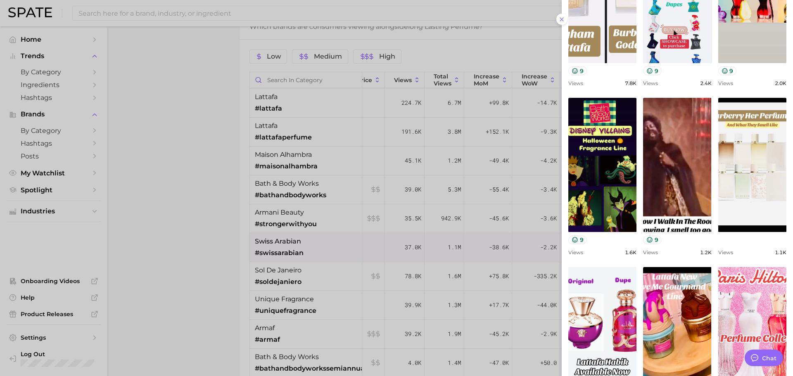
click at [272, 202] on div at bounding box center [396, 188] width 793 height 376
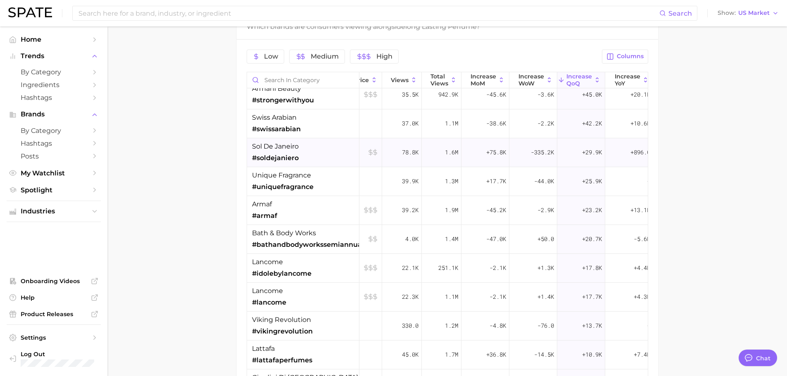
click at [307, 161] on div "sol de janeiro #soldejaniero" at bounding box center [303, 152] width 112 height 29
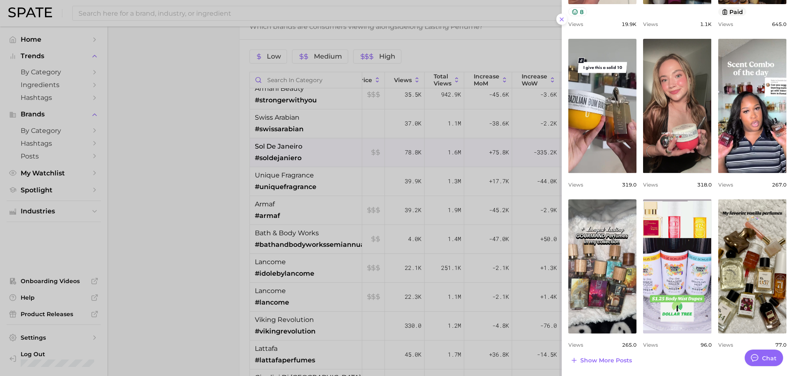
click at [320, 174] on div at bounding box center [396, 188] width 793 height 376
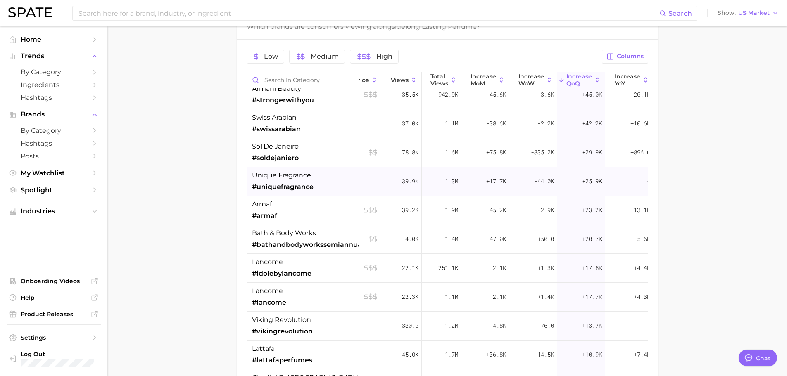
click at [327, 185] on div "unique fragrance #uniquefragrance" at bounding box center [303, 181] width 112 height 29
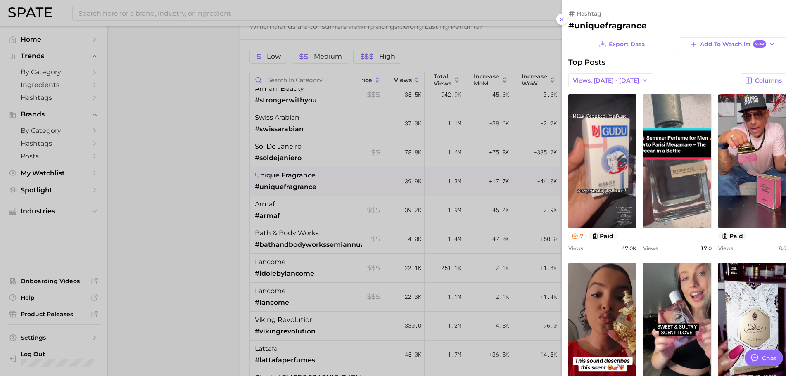
click at [327, 185] on div at bounding box center [396, 188] width 793 height 376
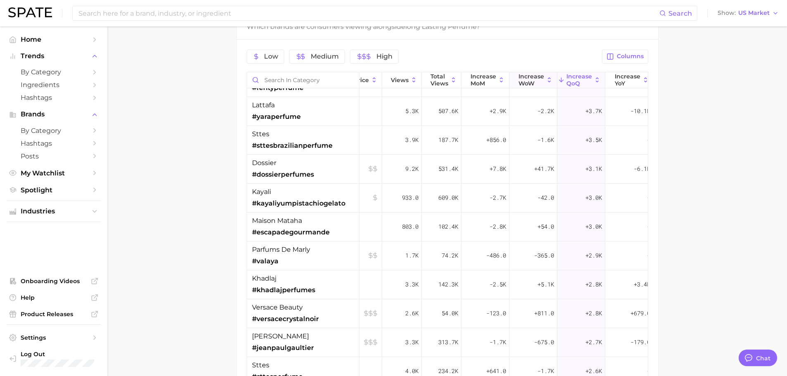
click at [526, 81] on span "Increase WoW" at bounding box center [532, 79] width 26 height 13
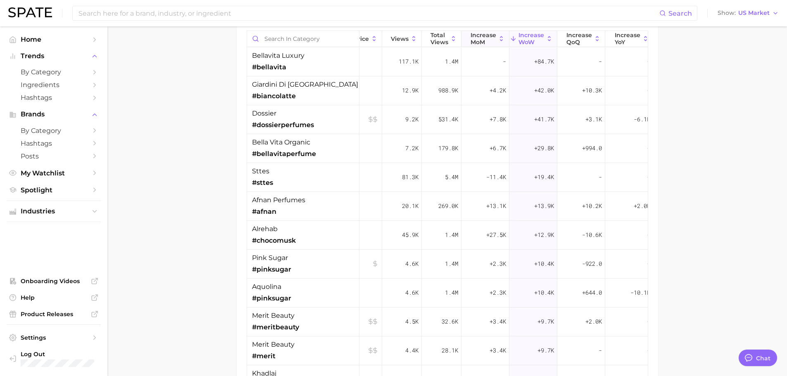
click at [481, 35] on span "increase MoM" at bounding box center [484, 38] width 26 height 13
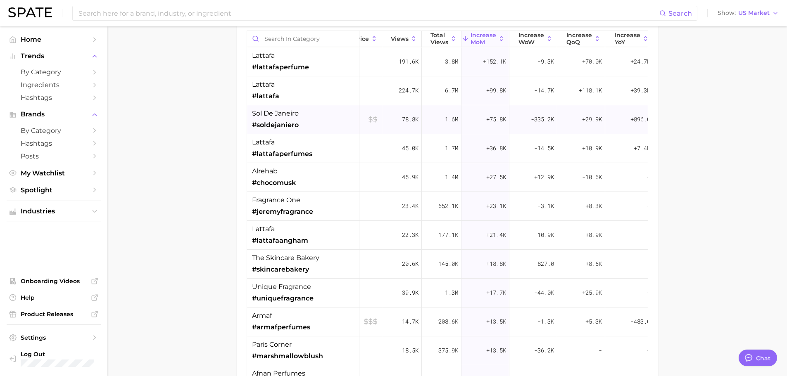
click at [332, 125] on div "sol de janeiro #soldejaniero" at bounding box center [303, 119] width 112 height 29
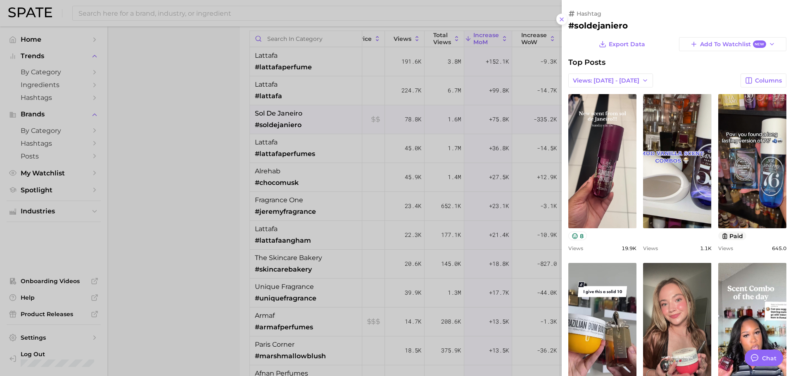
click at [332, 125] on div at bounding box center [396, 188] width 793 height 376
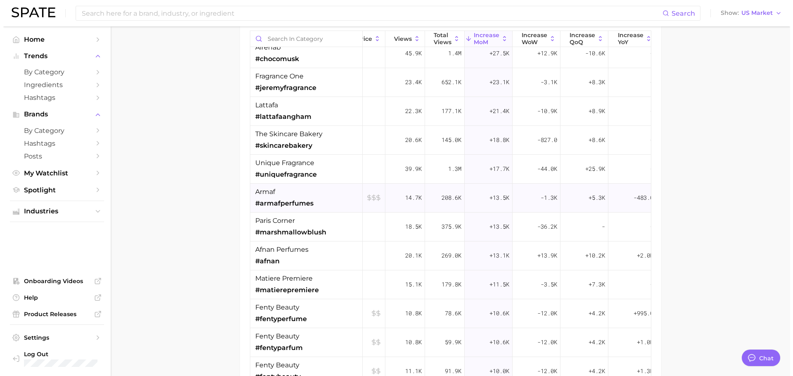
scroll to position [165, 34]
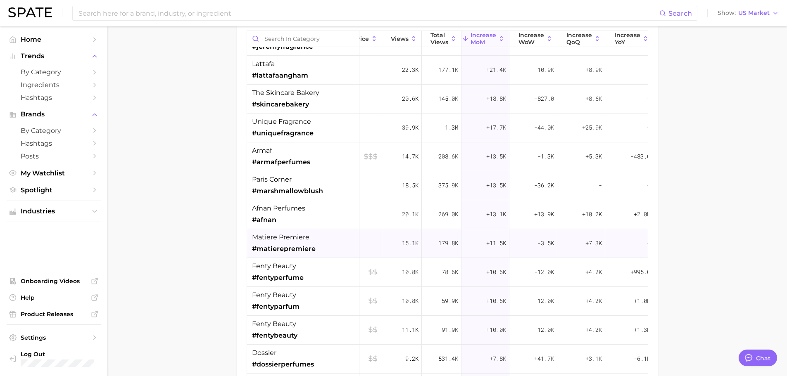
click at [310, 250] on span "#matierepremiere" at bounding box center [284, 249] width 64 height 10
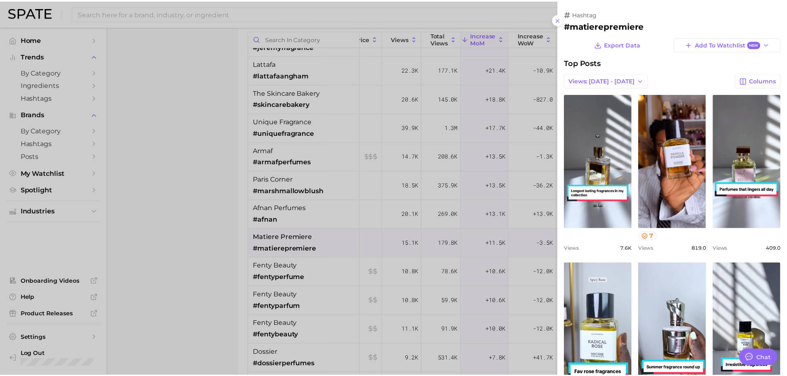
scroll to position [0, 0]
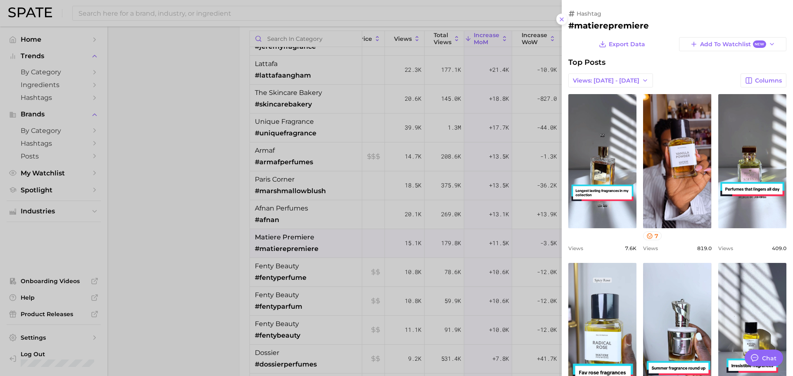
click at [318, 243] on div at bounding box center [396, 188] width 793 height 376
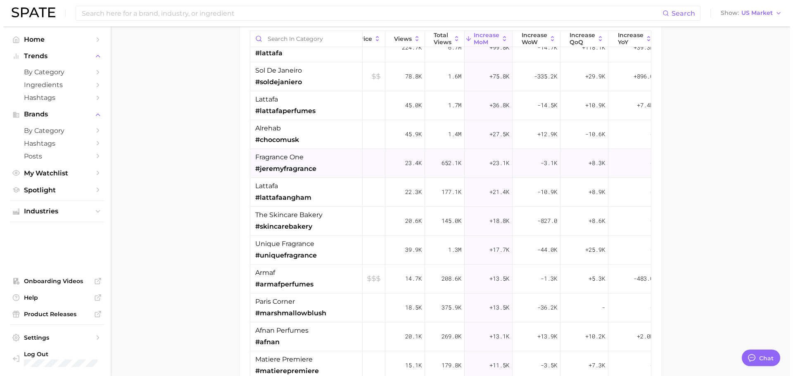
scroll to position [0, 34]
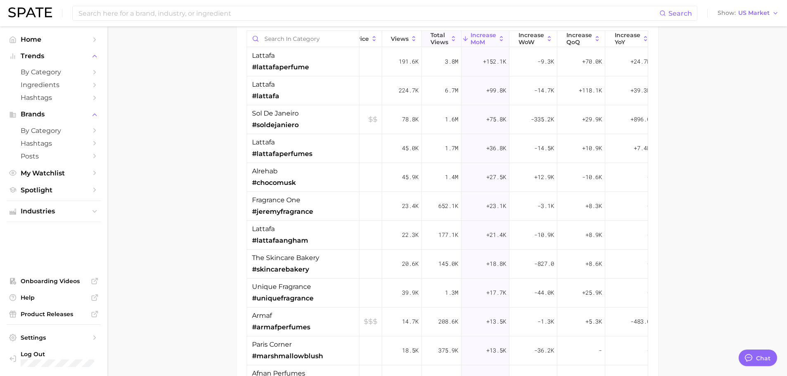
click at [442, 36] on span "Total Views" at bounding box center [440, 38] width 18 height 13
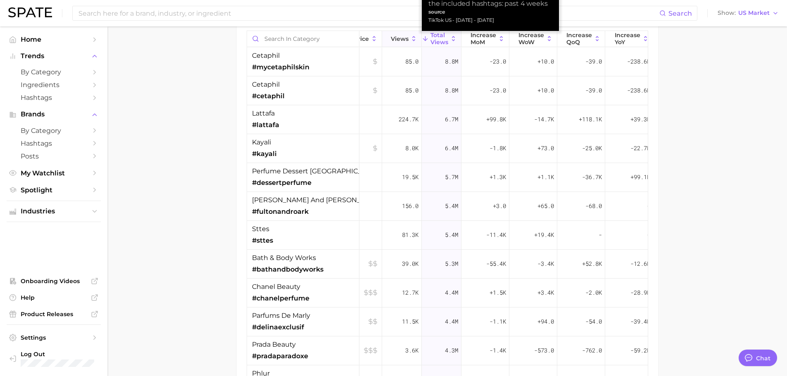
click at [404, 40] on span "Views" at bounding box center [400, 39] width 18 height 7
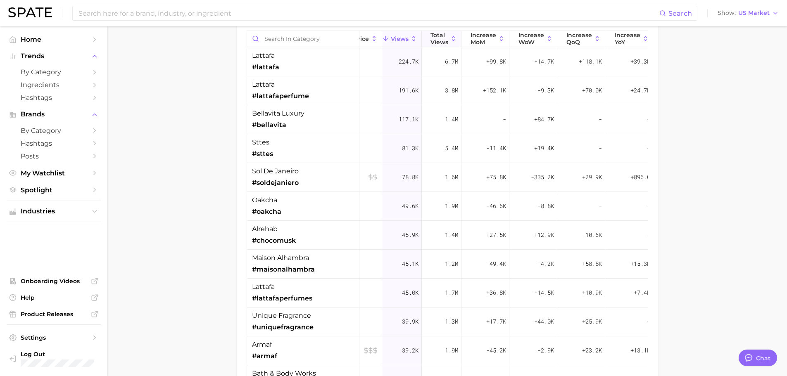
click at [442, 32] on span "Total Views" at bounding box center [440, 38] width 18 height 13
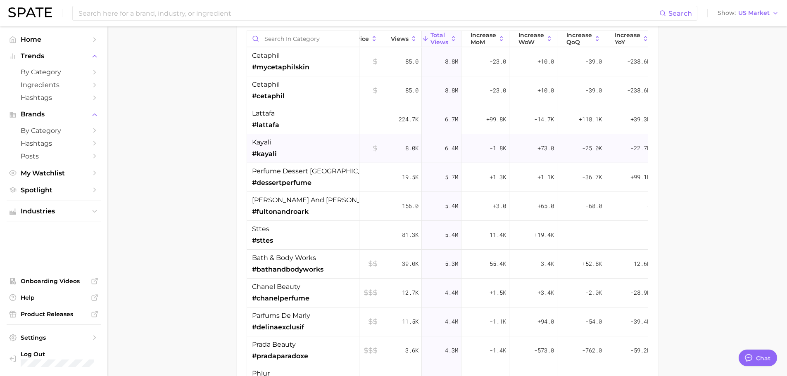
click at [258, 138] on span "kayali" at bounding box center [261, 143] width 19 height 10
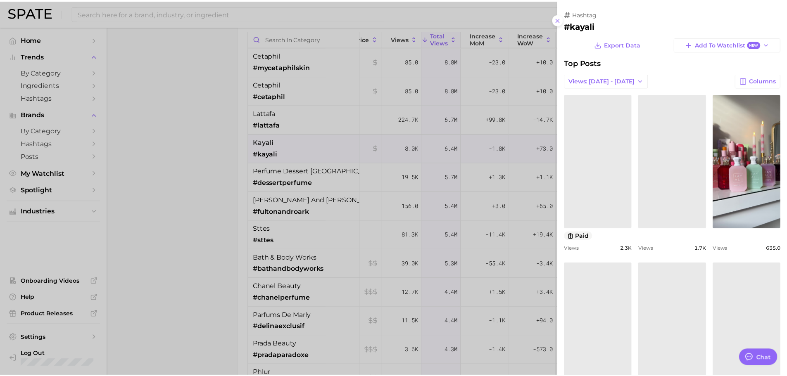
scroll to position [0, 0]
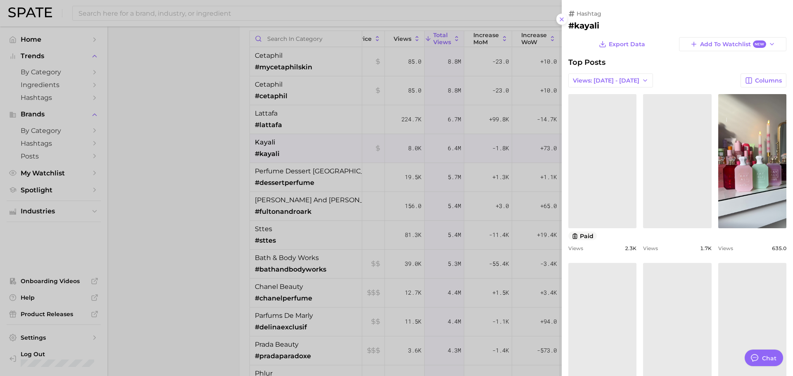
click at [221, 147] on div at bounding box center [396, 188] width 793 height 376
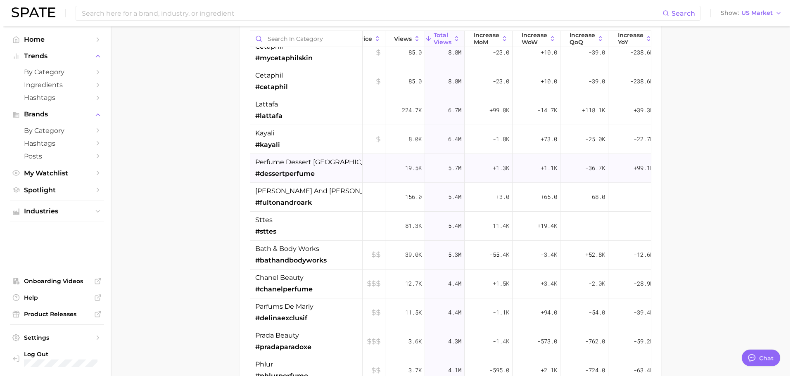
scroll to position [0, 34]
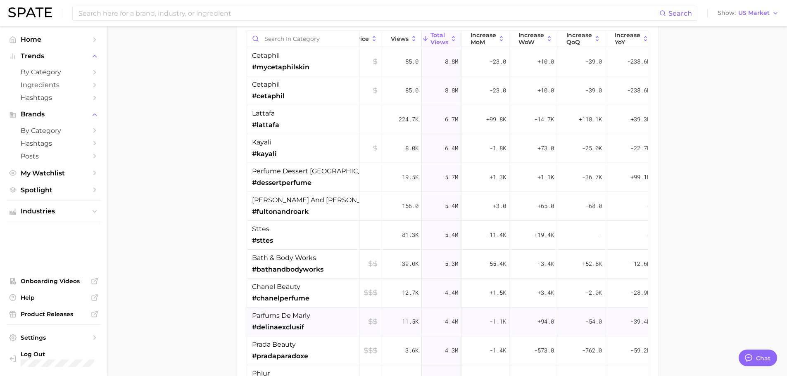
click at [317, 321] on div "parfums de marly #delinaexclusif" at bounding box center [303, 322] width 112 height 29
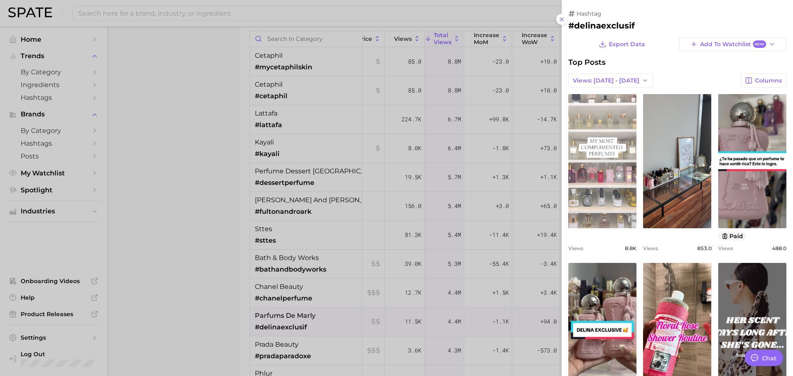
scroll to position [0, 0]
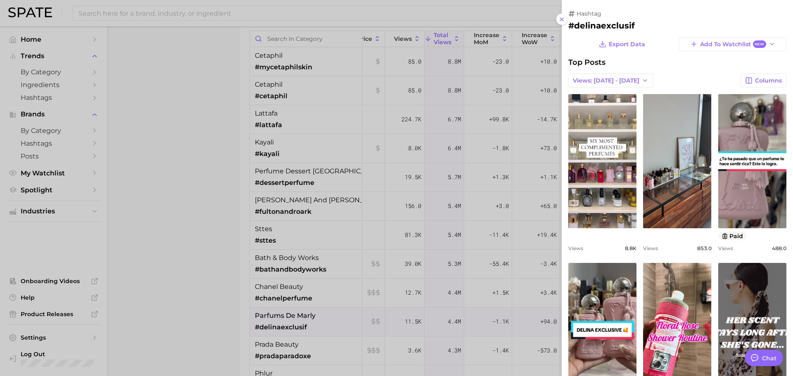
click at [242, 222] on div at bounding box center [396, 188] width 793 height 376
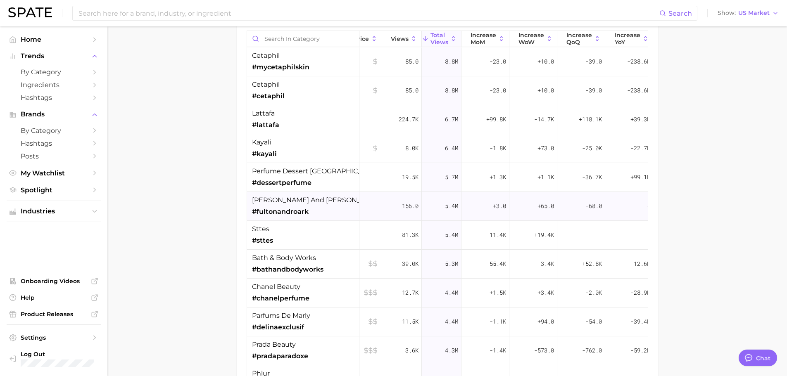
click at [311, 203] on div "[PERSON_NAME] and [PERSON_NAME] #fultonandroark" at bounding box center [303, 206] width 112 height 29
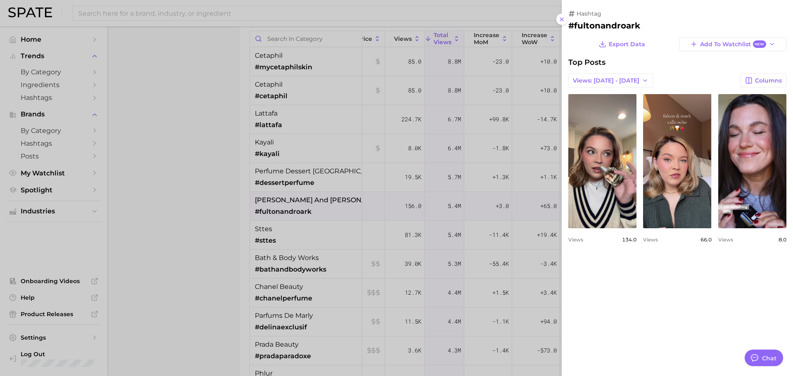
click at [548, 176] on div at bounding box center [396, 188] width 793 height 376
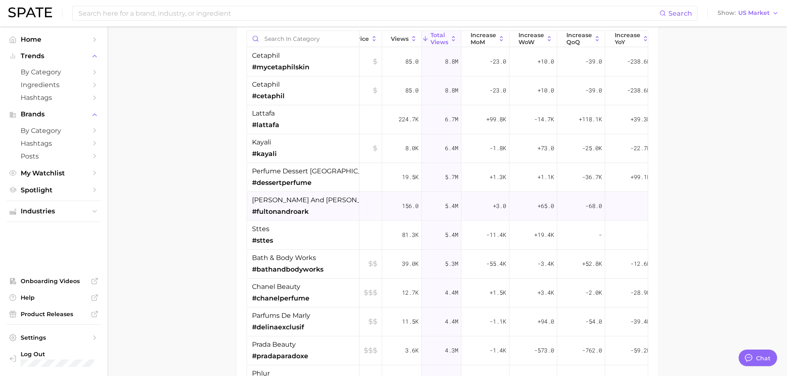
click at [327, 214] on div "[PERSON_NAME] and [PERSON_NAME] #fultonandroark" at bounding box center [303, 206] width 112 height 29
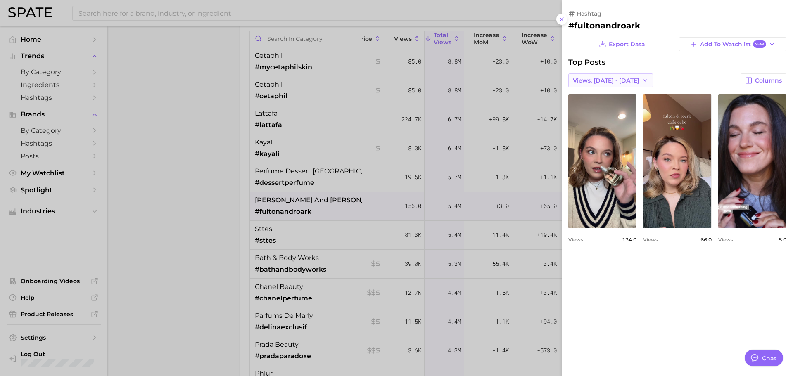
click at [614, 82] on span "Views: [DATE] - [DATE]" at bounding box center [606, 80] width 67 height 7
click at [597, 116] on button "Total Views" at bounding box center [614, 110] width 91 height 15
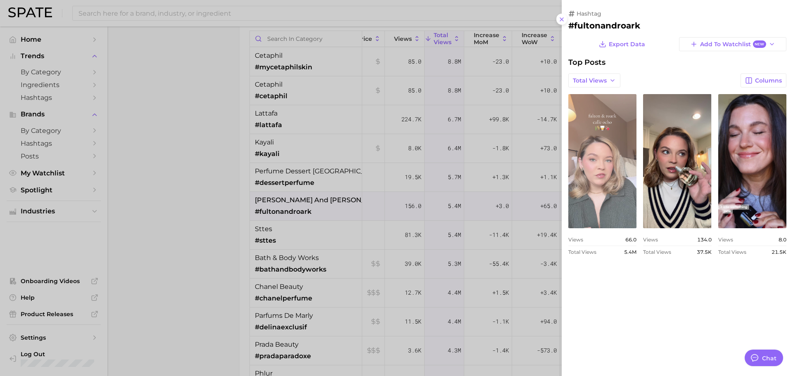
click at [619, 144] on link "view post on TikTok" at bounding box center [603, 161] width 68 height 134
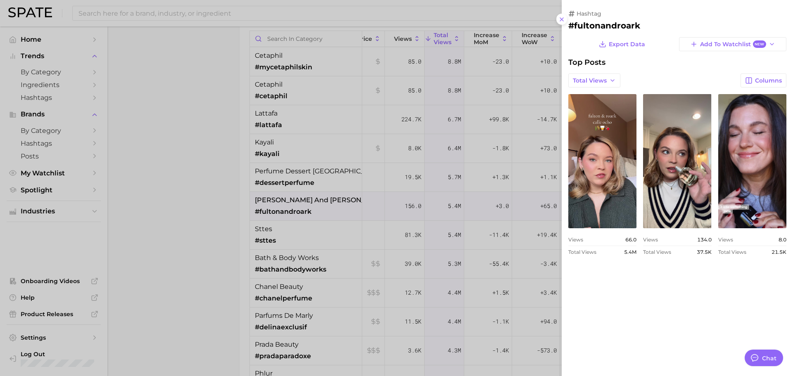
click at [283, 267] on div at bounding box center [396, 188] width 793 height 376
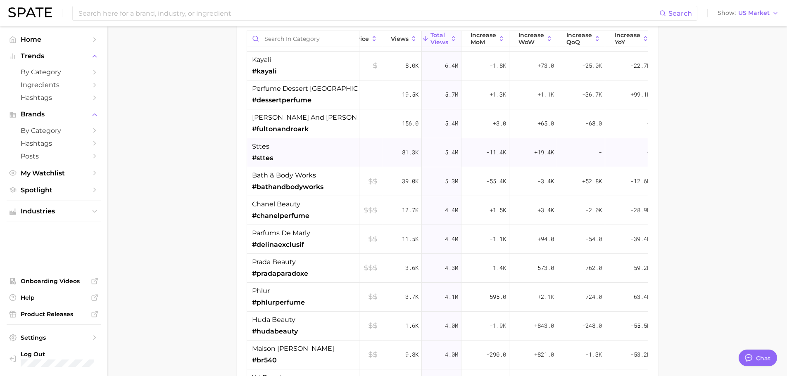
scroll to position [0, 34]
